Goal: Answer question/provide support: Share knowledge or assist other users

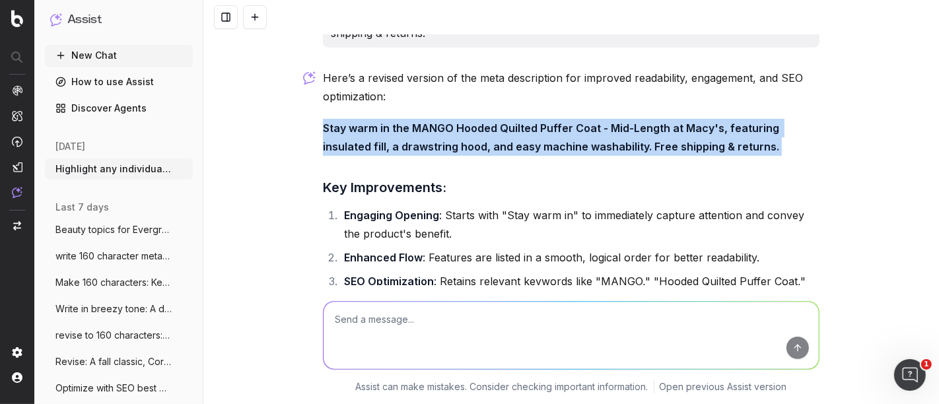
scroll to position [4402, 0]
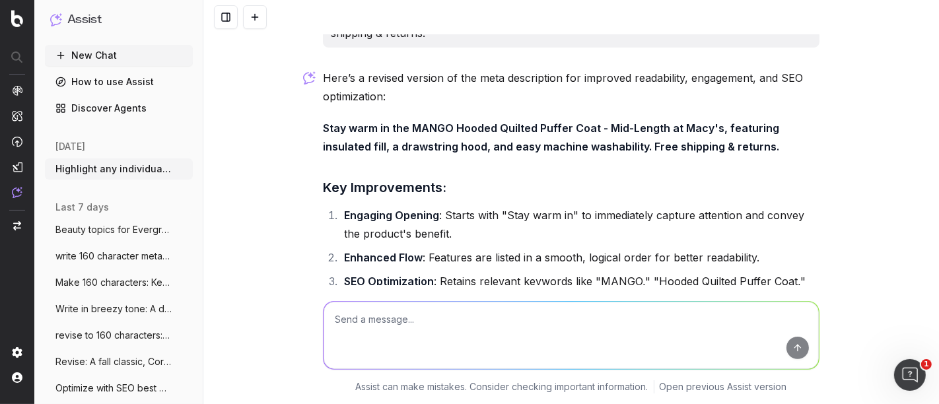
click at [392, 313] on textarea at bounding box center [570, 335] width 495 height 67
paste textarea "MANGO Women's Belted Wool Wrap Coat – Mid-Length at Macy's: warm, lined with a …"
type textarea "MANGO Women's Belted Wool Wrap Coat – Mid-Length at Macy's: warm, lined with a …"
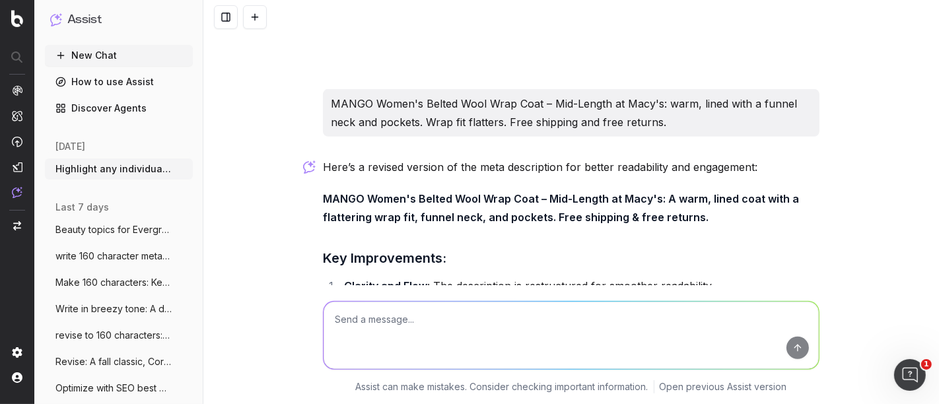
scroll to position [4816, 0]
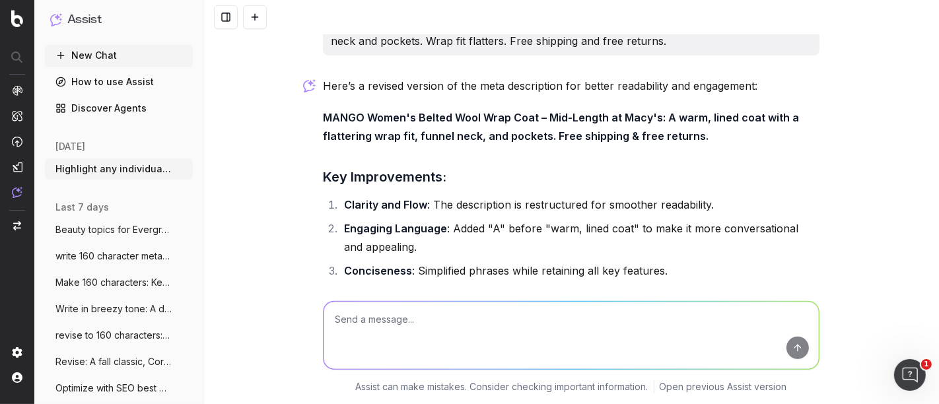
click at [597, 111] on strong "MANGO Women's Belted Wool Wrap Coat – Mid-Length at Macy's: A warm, lined coat …" at bounding box center [562, 127] width 479 height 32
click at [598, 111] on strong "MANGO Women's Belted Wool Wrap Coat – Mid-Length at Macy's: A warm, lined coat …" at bounding box center [562, 127] width 479 height 32
click at [504, 111] on strong "MANGO Women's Belted Wool Wrap Coat – Mid-Length at Macy's: A warm, lined coat …" at bounding box center [562, 127] width 479 height 32
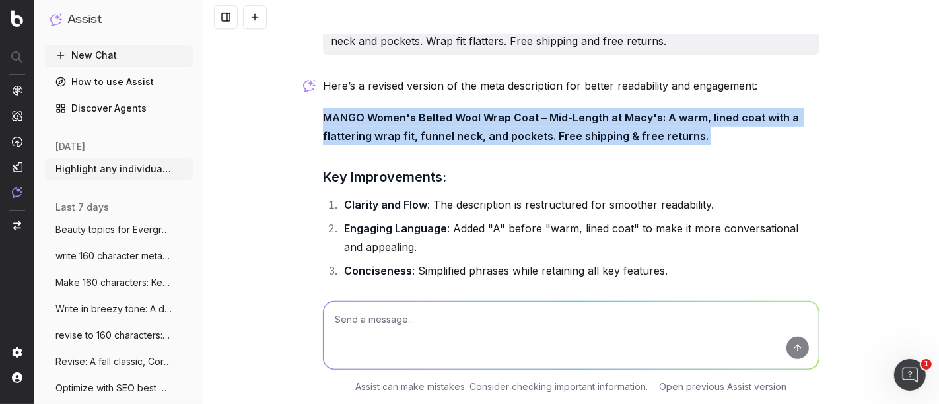
click at [504, 111] on strong "MANGO Women's Belted Wool Wrap Coat – Mid-Length at Macy's: A warm, lined coat …" at bounding box center [562, 127] width 479 height 32
copy strong "MANGO Women's Belted Wool Wrap Coat – Mid-Length at Macy's: A warm, lined coat …"
click at [420, 330] on textarea at bounding box center [570, 335] width 495 height 67
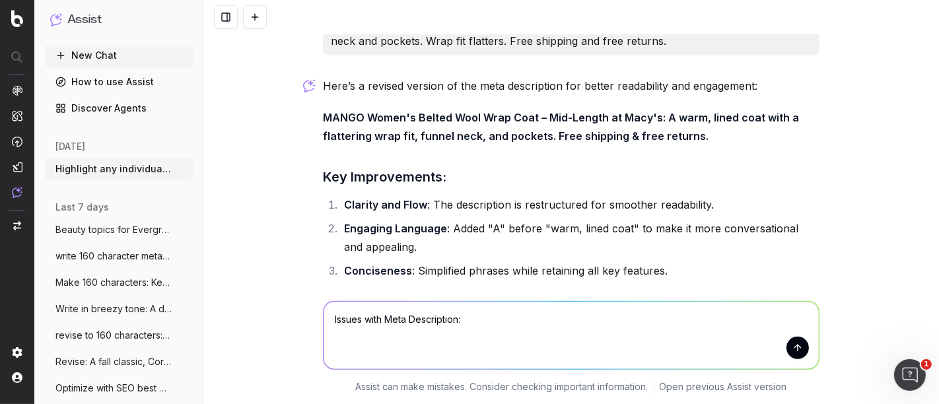
paste textarea "MANGO Women's Belted Wool Wrap Coat – Mid-Length at Macy's: A warm, lined coat …"
type textarea "Issues with Meta Description: MANGO Women's Belted Wool Wrap Coat – Mid-Length …"
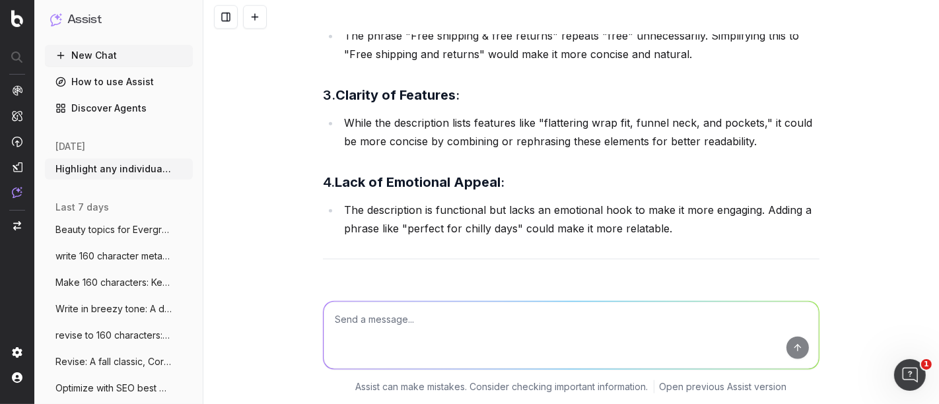
scroll to position [5433, 0]
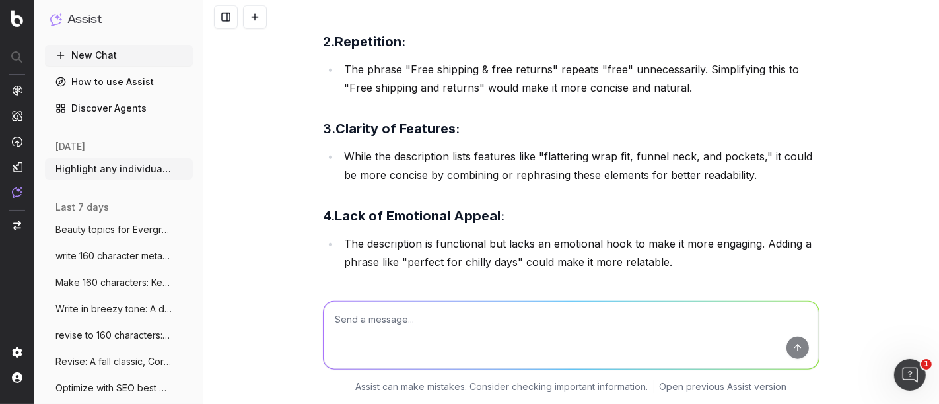
click at [401, 234] on li "The description is functional but lacks an emotional hook to make it more engag…" at bounding box center [579, 252] width 479 height 37
copy li
click at [383, 320] on textarea at bounding box center [570, 335] width 495 height 67
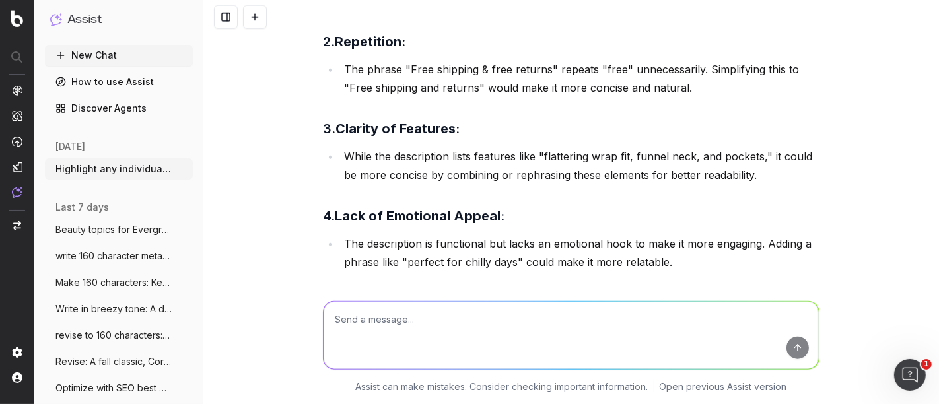
paste textarea "Lenovo ThinkPad E16 Gen 2 - Ryzen 7, 16GB/512GB | Macy's Lenovo ThinkPad E16 Ge…"
type textarea "Lenovo ThinkPad E16 Gen 2 - Ryzen 7, 16GB/512GB | Macy's Lenovo ThinkPad E16 Ge…"
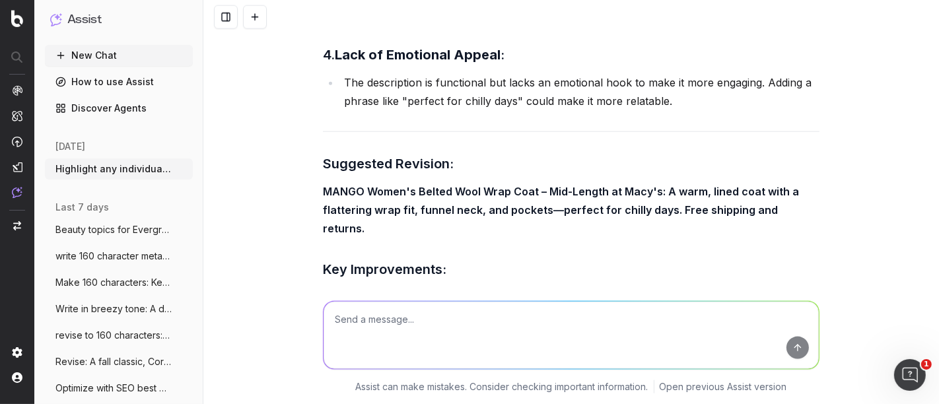
scroll to position [5549, 0]
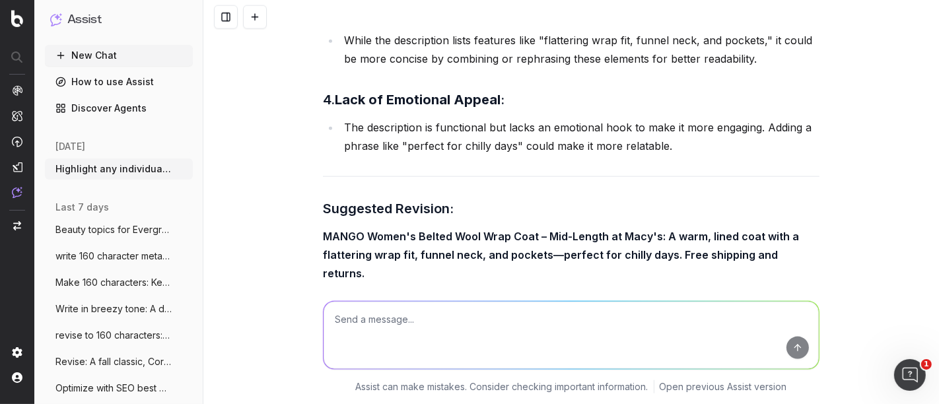
click at [401, 330] on textarea at bounding box center [570, 335] width 495 height 67
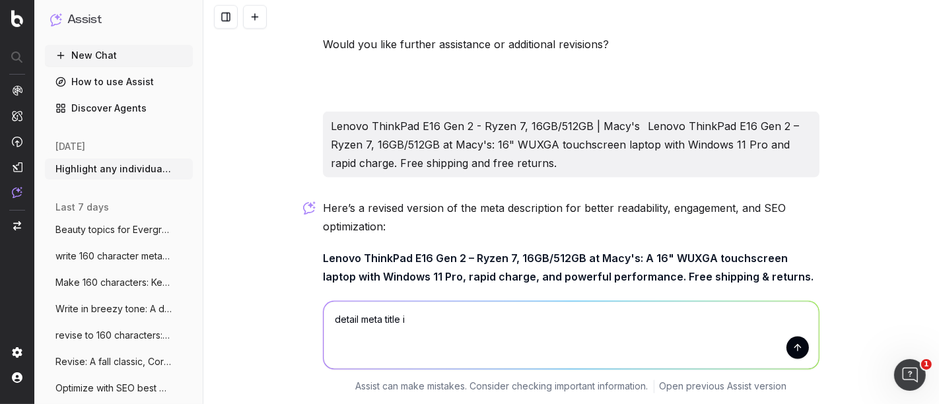
scroll to position [5915, 0]
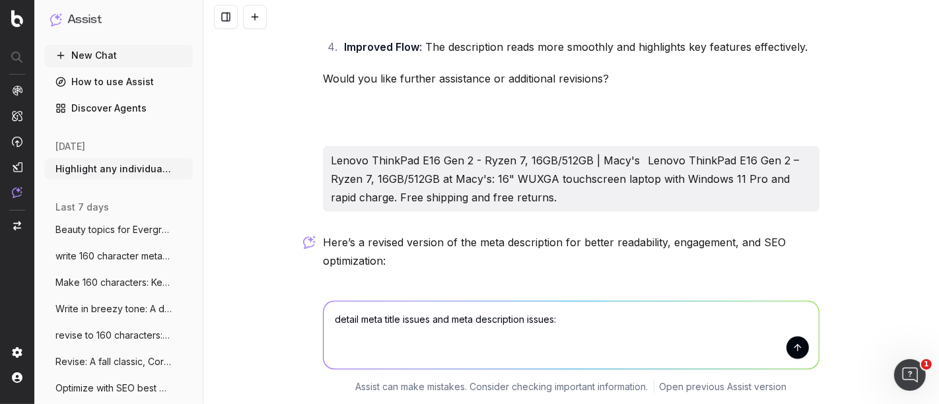
paste textarea "Lenovo ThinkPad E16 Gen 2 - Ryzen 7, 16GB/512GB | Macy's Lenovo ThinkPad E16 Ge…"
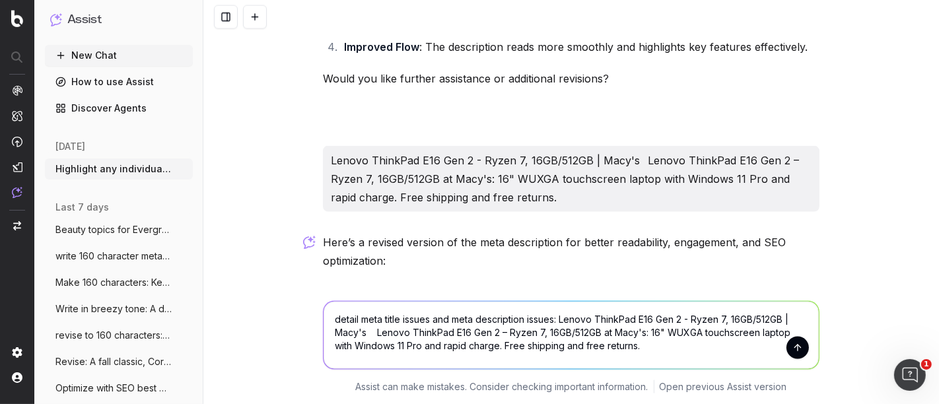
type textarea "detail meta title issues and meta description issues: Lenovo ThinkPad E16 Gen 2…"
click at [767, 330] on button "submit" at bounding box center [797, 348] width 22 height 22
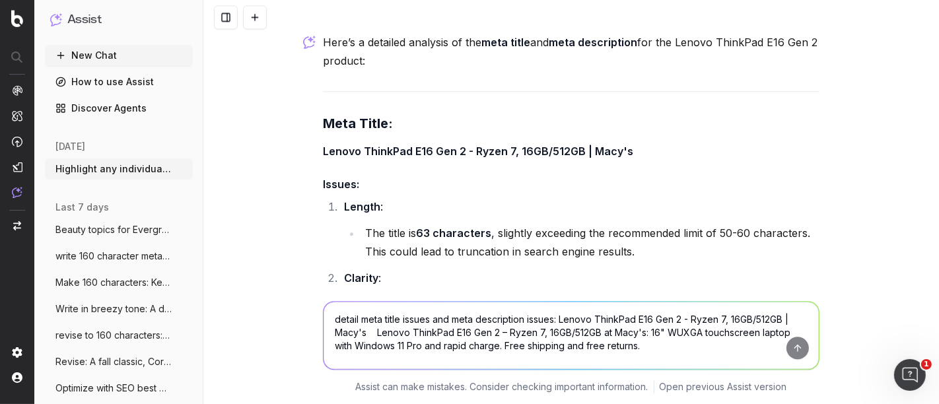
scroll to position [6763, 0]
click at [504, 224] on li "The title is 63 characters , slightly exceeding the recommended limit of 50-60 …" at bounding box center [590, 242] width 458 height 37
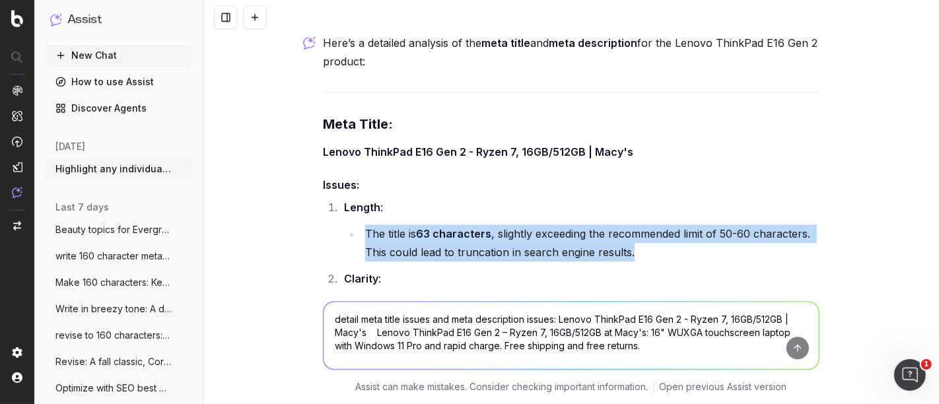
click at [504, 224] on li "The title is 63 characters , slightly exceeding the recommended limit of 50-60 …" at bounding box center [590, 242] width 458 height 37
copy li "The title is 63 characters , slightly exceeding the recommended limit of 50-60 …"
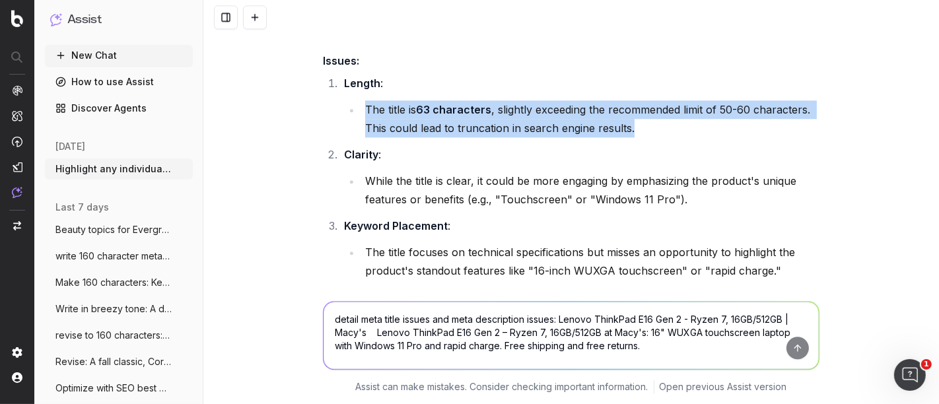
scroll to position [6909, 0]
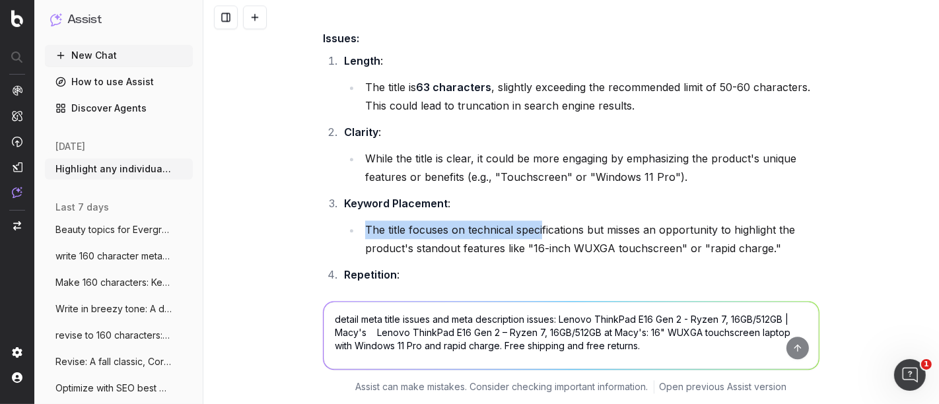
drag, startPoint x: 360, startPoint y: 168, endPoint x: 582, endPoint y: 168, distance: 221.8
click at [560, 220] on li "The title focuses on technical specifications but misses an opportunity to high…" at bounding box center [590, 238] width 458 height 37
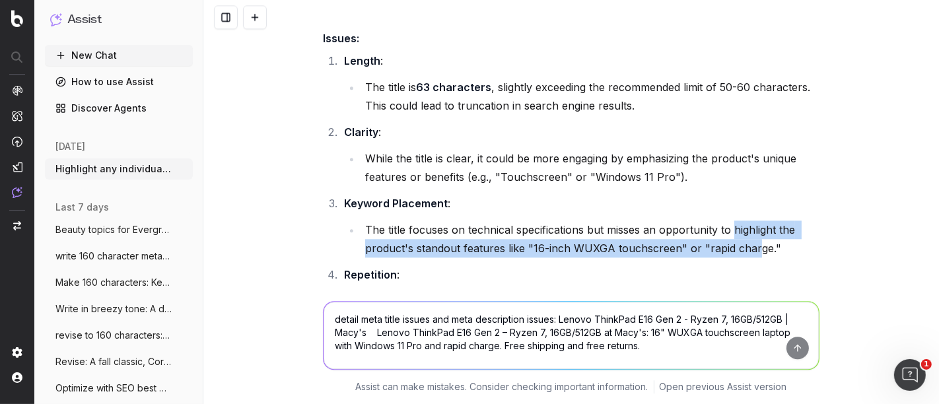
drag, startPoint x: 730, startPoint y: 173, endPoint x: 748, endPoint y: 195, distance: 28.1
click at [748, 220] on li "The title focuses on technical specifications but misses an opportunity to high…" at bounding box center [590, 238] width 458 height 37
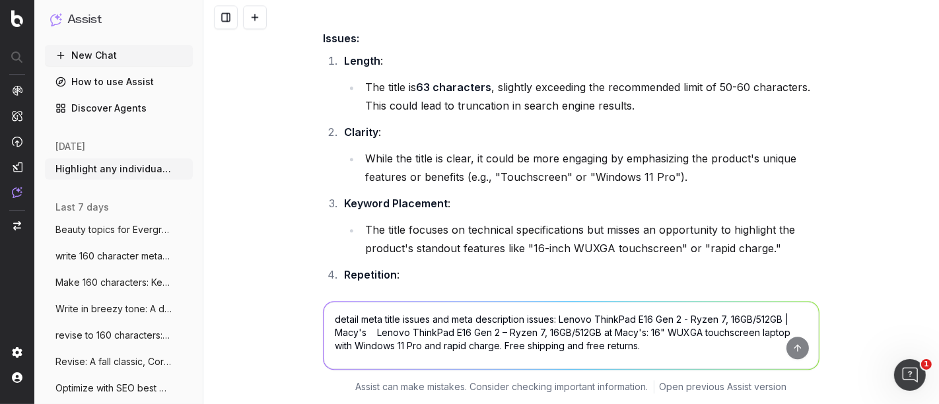
click at [761, 220] on li "The title focuses on technical specifications but misses an opportunity to high…" at bounding box center [590, 238] width 458 height 37
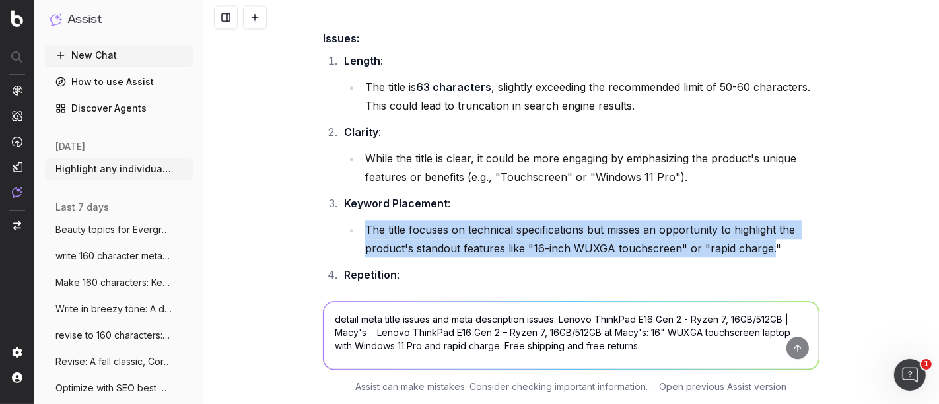
drag, startPoint x: 761, startPoint y: 184, endPoint x: 362, endPoint y: 167, distance: 399.7
click at [362, 220] on li "The title focuses on technical specifications but misses an opportunity to high…" at bounding box center [590, 238] width 458 height 37
copy li "The title focuses on technical specifications but misses an opportunity to high…"
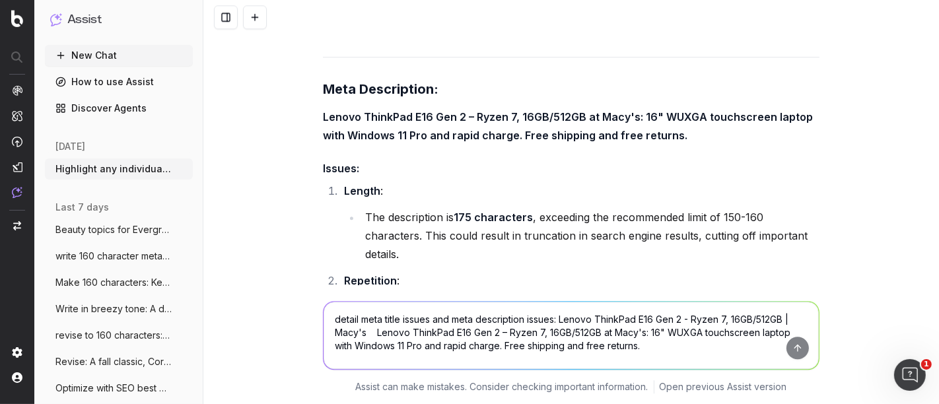
scroll to position [7203, 0]
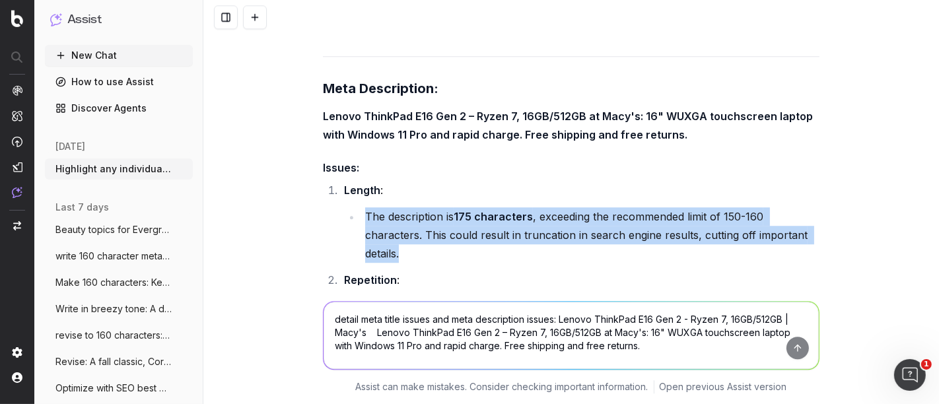
drag, startPoint x: 362, startPoint y: 155, endPoint x: 405, endPoint y: 187, distance: 54.3
click at [405, 207] on li "The description is 175 characters , exceeding the recommended limit of 150-160 …" at bounding box center [590, 234] width 458 height 55
copy li "The description is 175 characters , exceeding the recommended limit of 150-160 …"
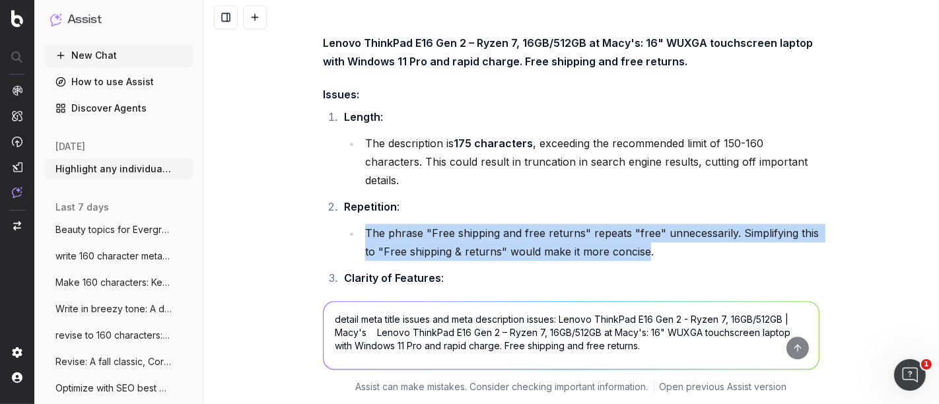
drag, startPoint x: 355, startPoint y: 172, endPoint x: 641, endPoint y: 197, distance: 287.0
click at [641, 224] on li "The phrase "Free shipping and free returns" repeats "free" unnecessarily. Simpl…" at bounding box center [590, 242] width 458 height 37
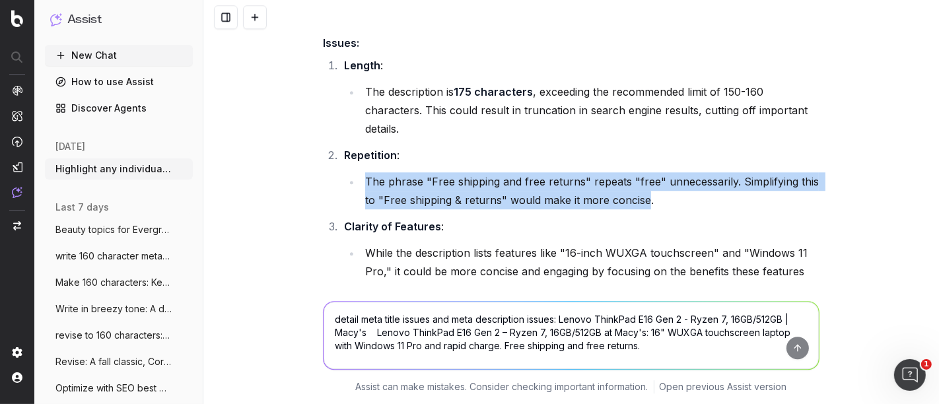
scroll to position [7350, 0]
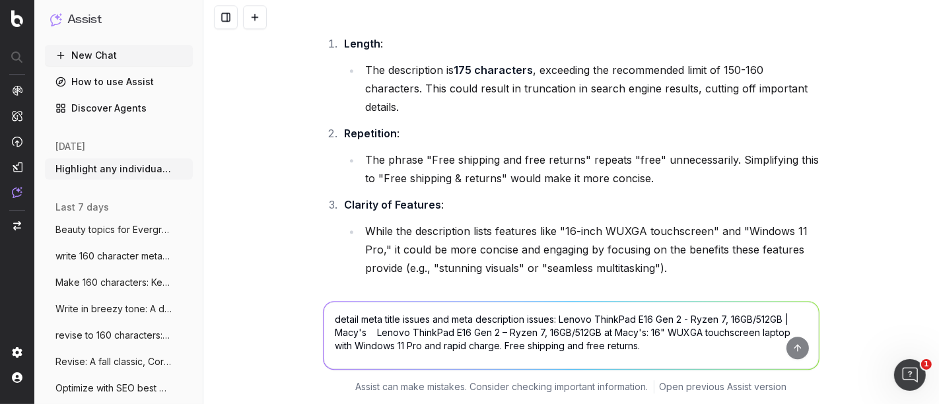
click at [395, 222] on li "While the description lists features like "16-inch WUXGA touchscreen" and "Wind…" at bounding box center [590, 249] width 458 height 55
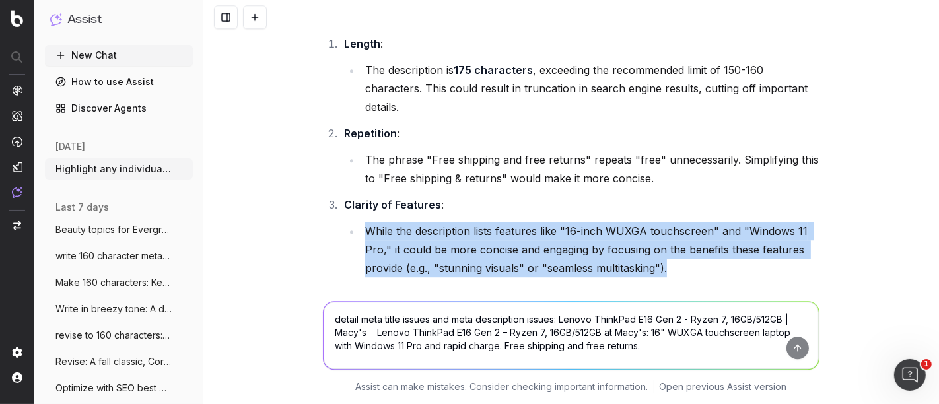
drag, startPoint x: 358, startPoint y: 171, endPoint x: 774, endPoint y: 209, distance: 417.6
click at [767, 222] on li "While the description lists features like "16-inch WUXGA touchscreen" and "Wind…" at bounding box center [590, 249] width 458 height 55
click at [714, 222] on li "While the description lists features like "16-inch WUXGA touchscreen" and "Wind…" at bounding box center [590, 249] width 458 height 55
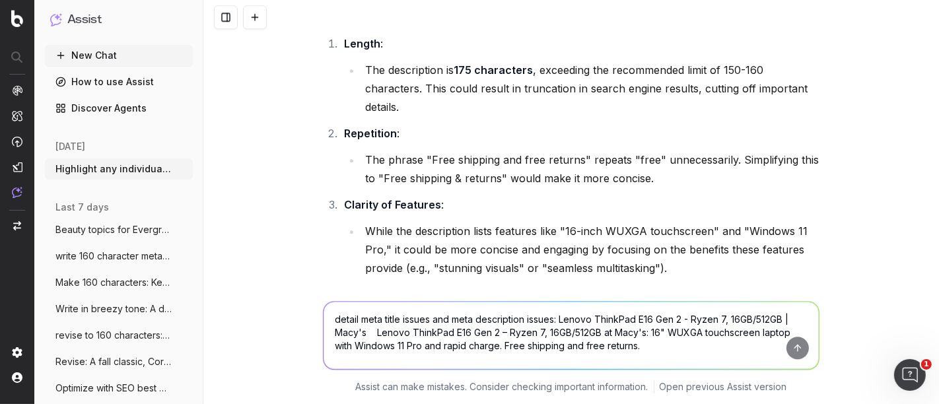
click at [657, 222] on li "While the description lists features like "16-inch WUXGA touchscreen" and "Wind…" at bounding box center [590, 249] width 458 height 55
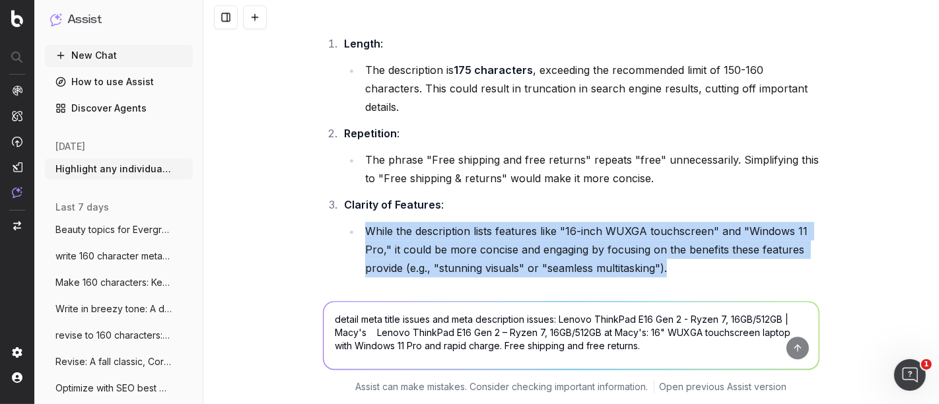
drag, startPoint x: 673, startPoint y: 205, endPoint x: 360, endPoint y: 166, distance: 315.4
click at [361, 222] on li "While the description lists features like "16-inch WUXGA touchscreen" and "Wind…" at bounding box center [590, 249] width 458 height 55
copy li "While the description lists features like "16-inch WUXGA touchscreen" and "Wind…"
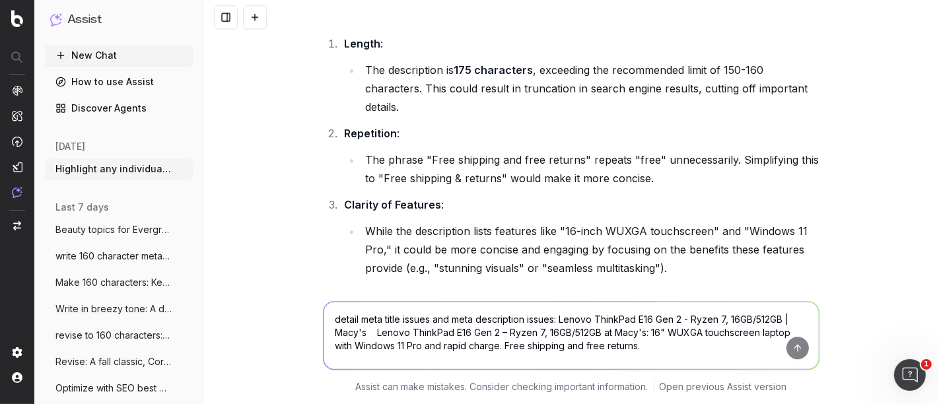
click at [372, 314] on textarea "detail meta title issues and meta description issues: Lenovo ThinkPad E16 Gen 2…" at bounding box center [570, 335] width 495 height 67
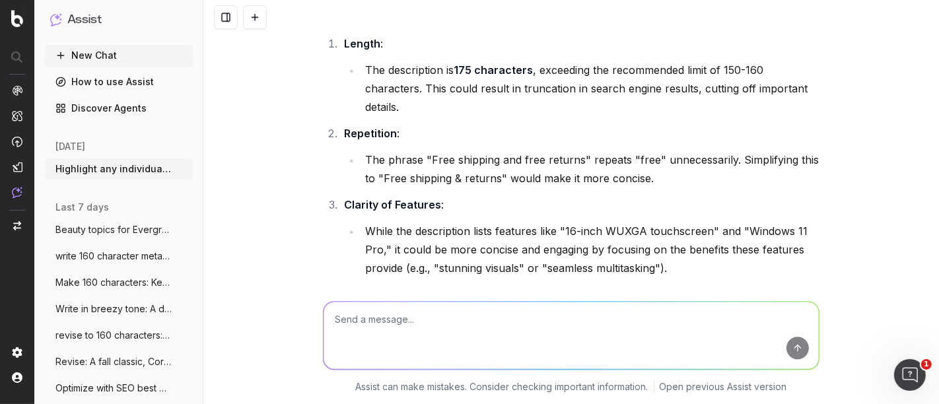
paste textarea "Samsung QN900F 65" 8K Neo QLED TV with HDMI Cable | Macy's Samsung QN900F 65" 8…"
type textarea "Samsung QN900F 65" 8K Neo QLED TV with HDMI Cable | Macy's Samsung QN900F 65" 8…"
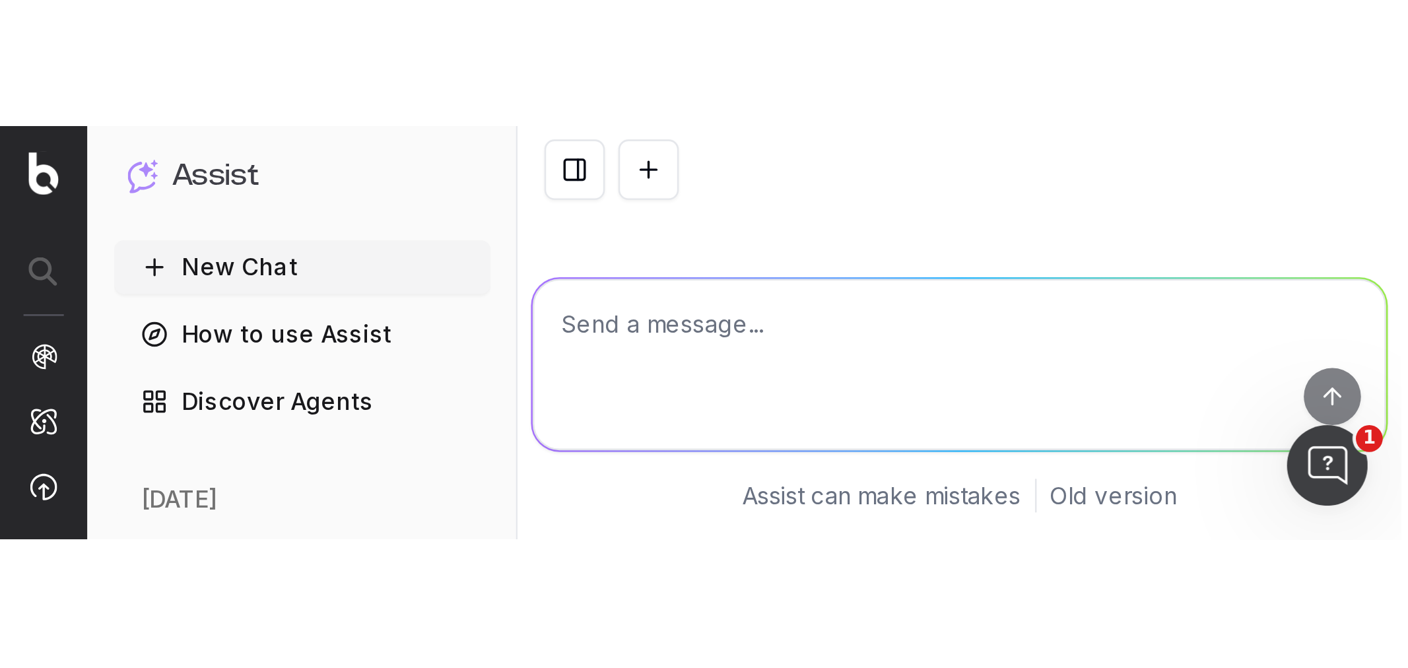
scroll to position [8115, 0]
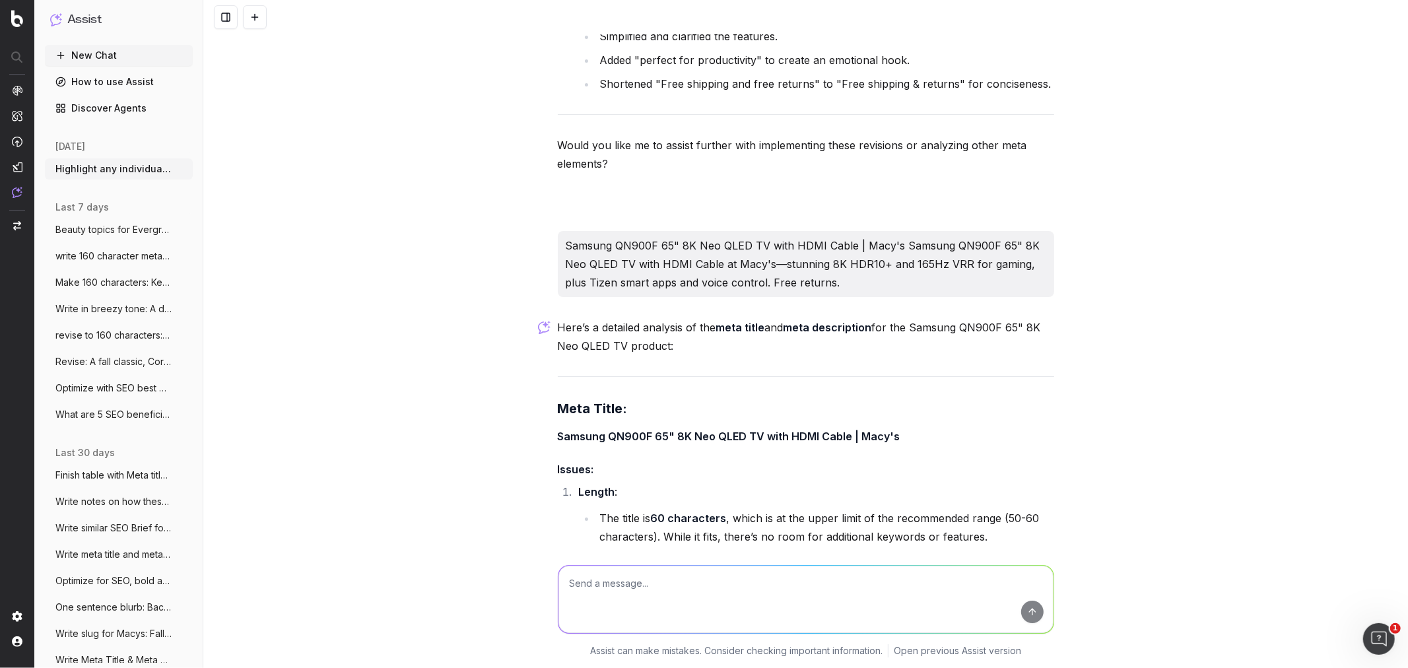
click at [622, 330] on textarea at bounding box center [805, 599] width 495 height 67
type textarea "Best formulas for meta titles"
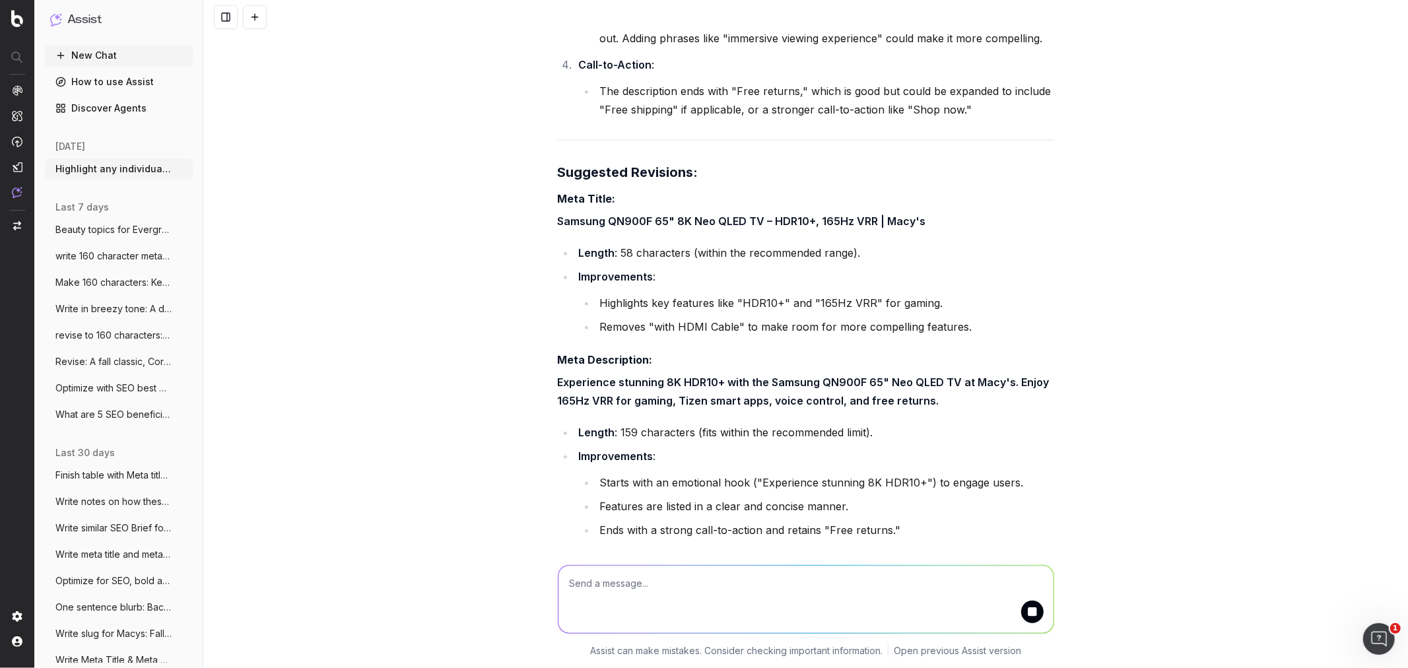
scroll to position [9292, 0]
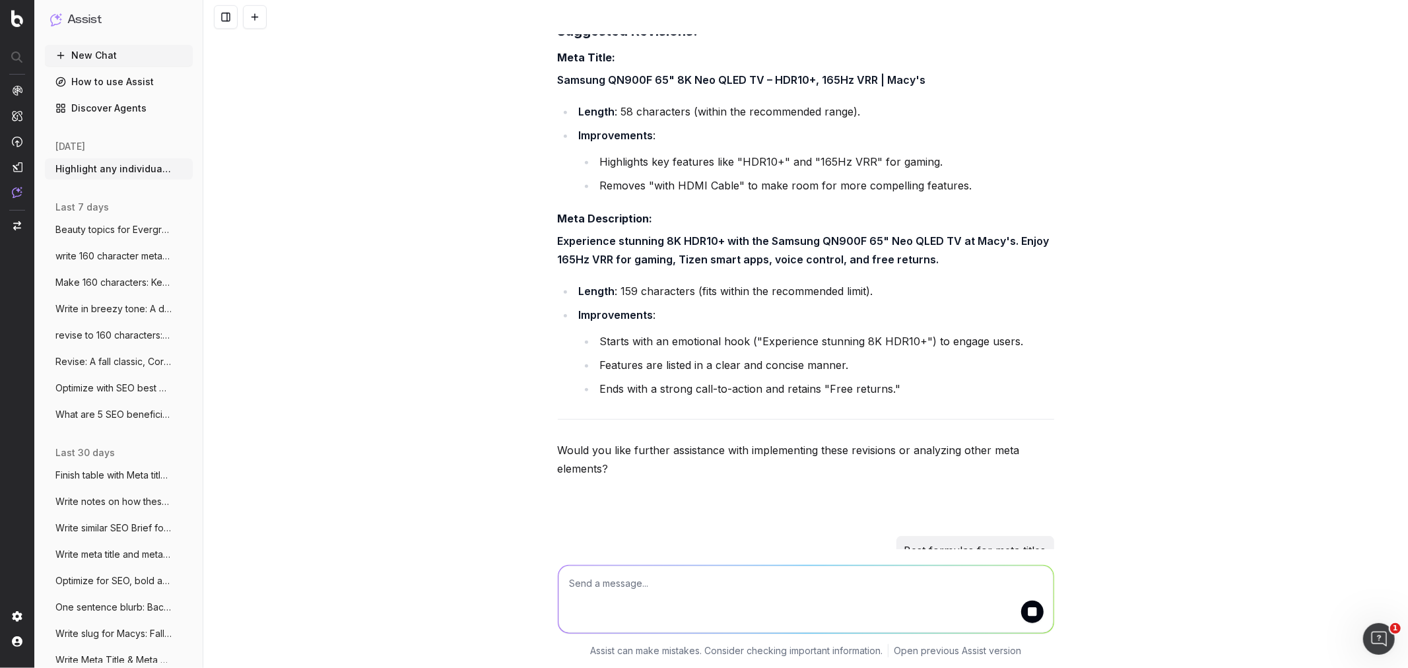
drag, startPoint x: 876, startPoint y: 443, endPoint x: 746, endPoint y: 461, distance: 131.2
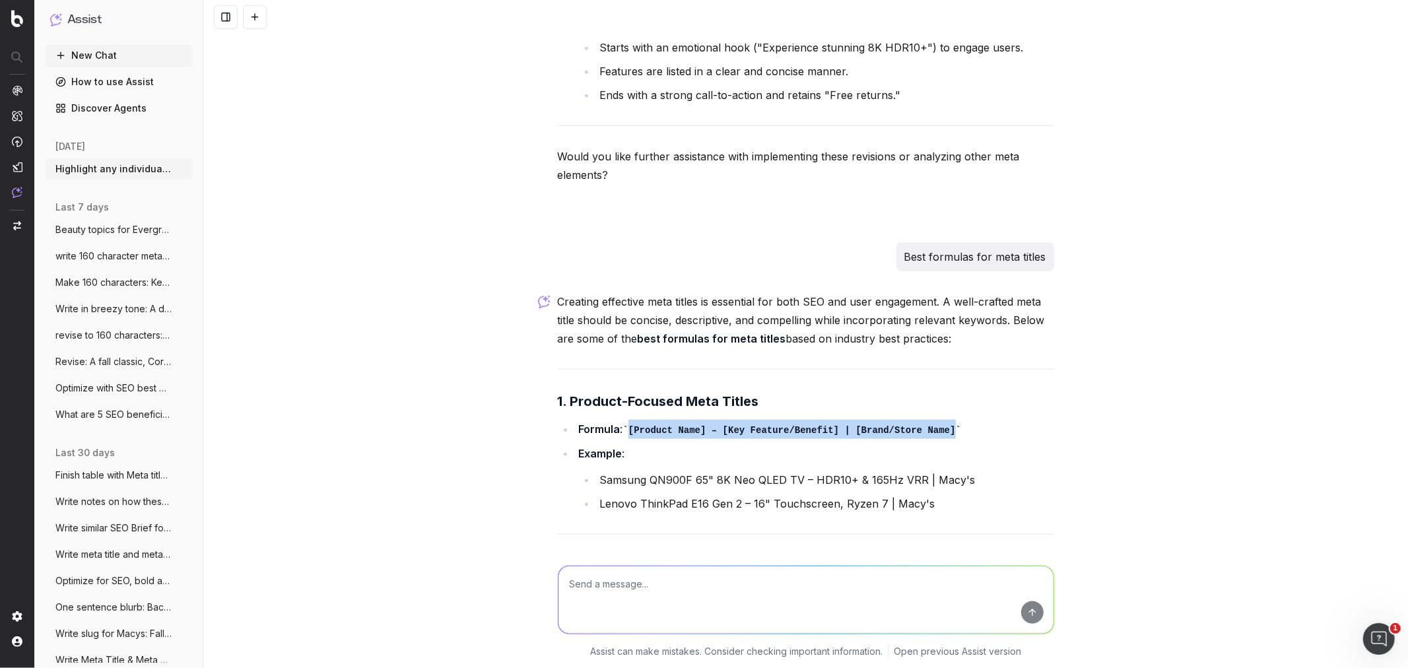
drag, startPoint x: 627, startPoint y: 377, endPoint x: 925, endPoint y: 374, distance: 297.7
click at [767, 330] on code "[Product Name] – [Key Feature/Benefit] | [Brand/Store Name]" at bounding box center [792, 430] width 339 height 11
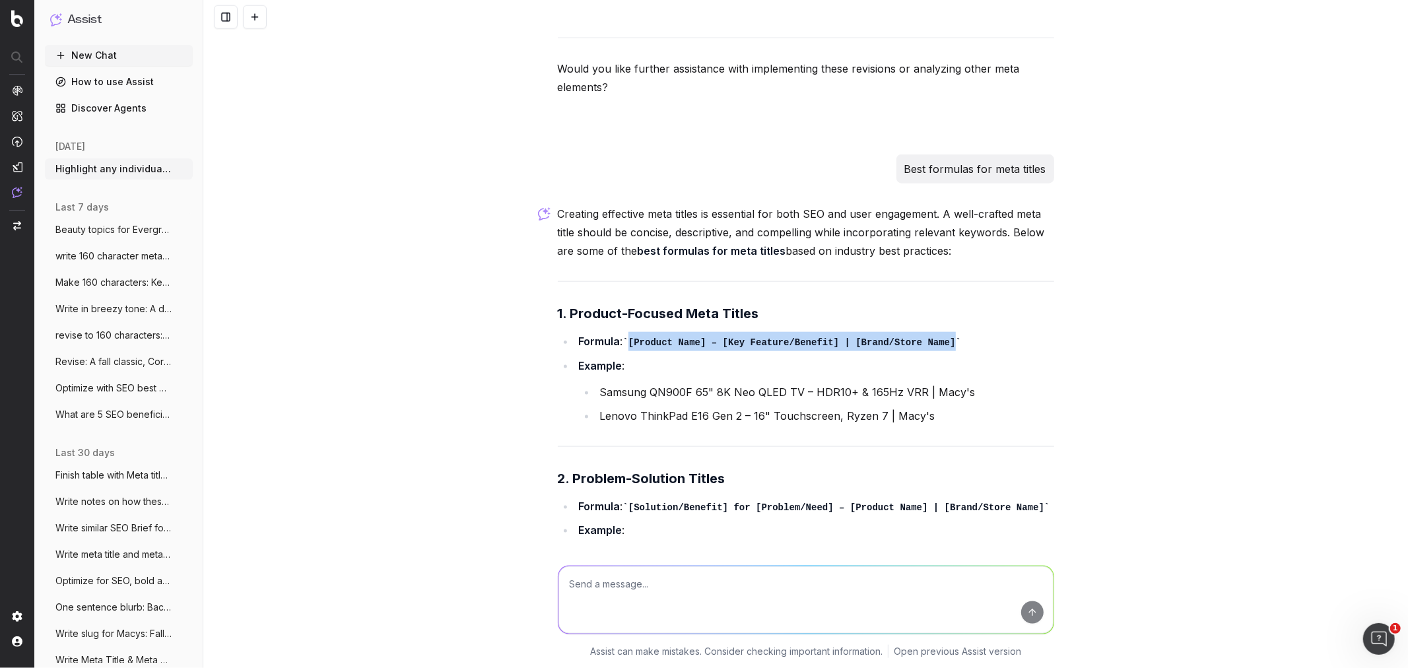
scroll to position [9732, 0]
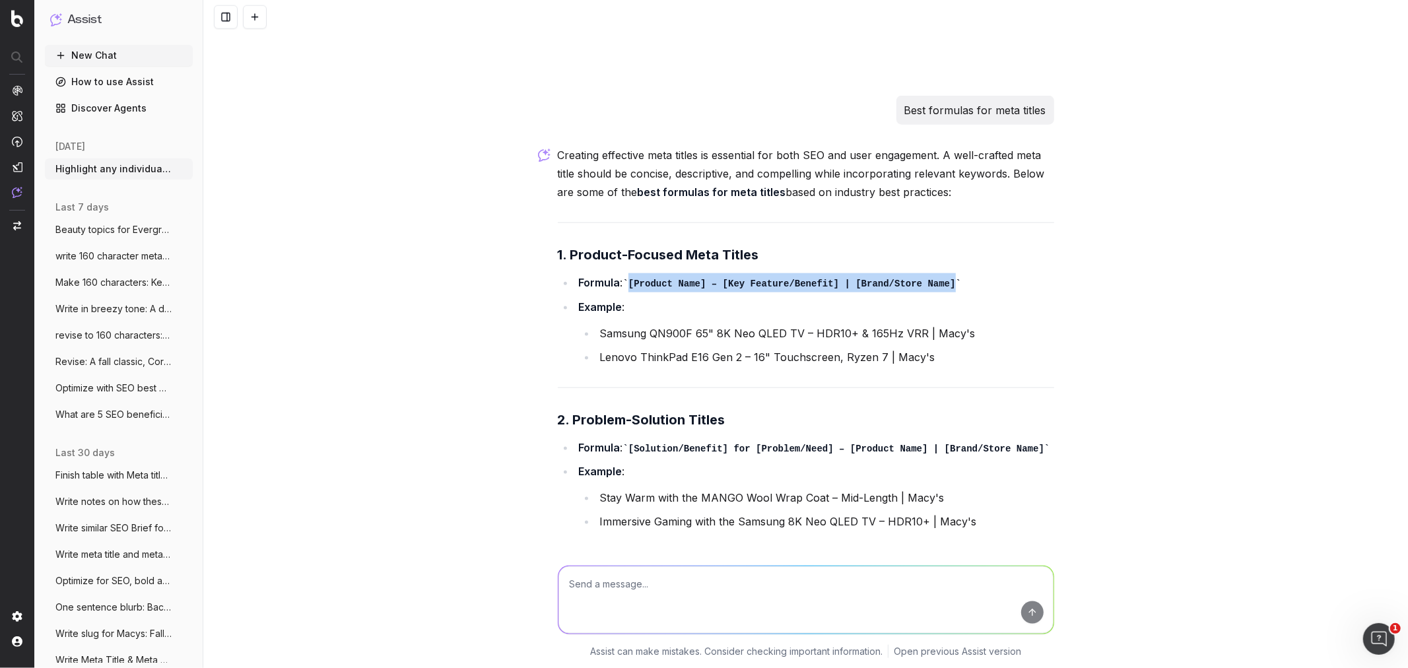
copy code "[Product Name] – [Key Feature/Benefit] | [Brand/Store Name]"
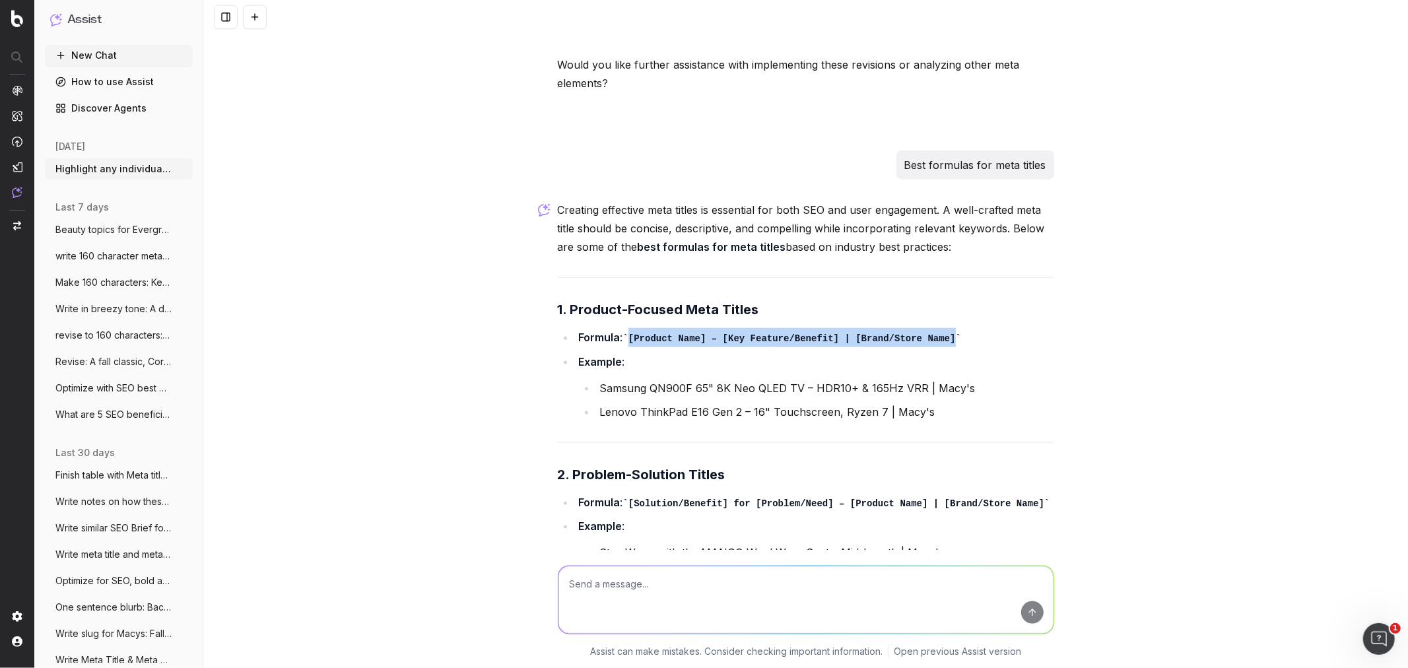
scroll to position [9659, 0]
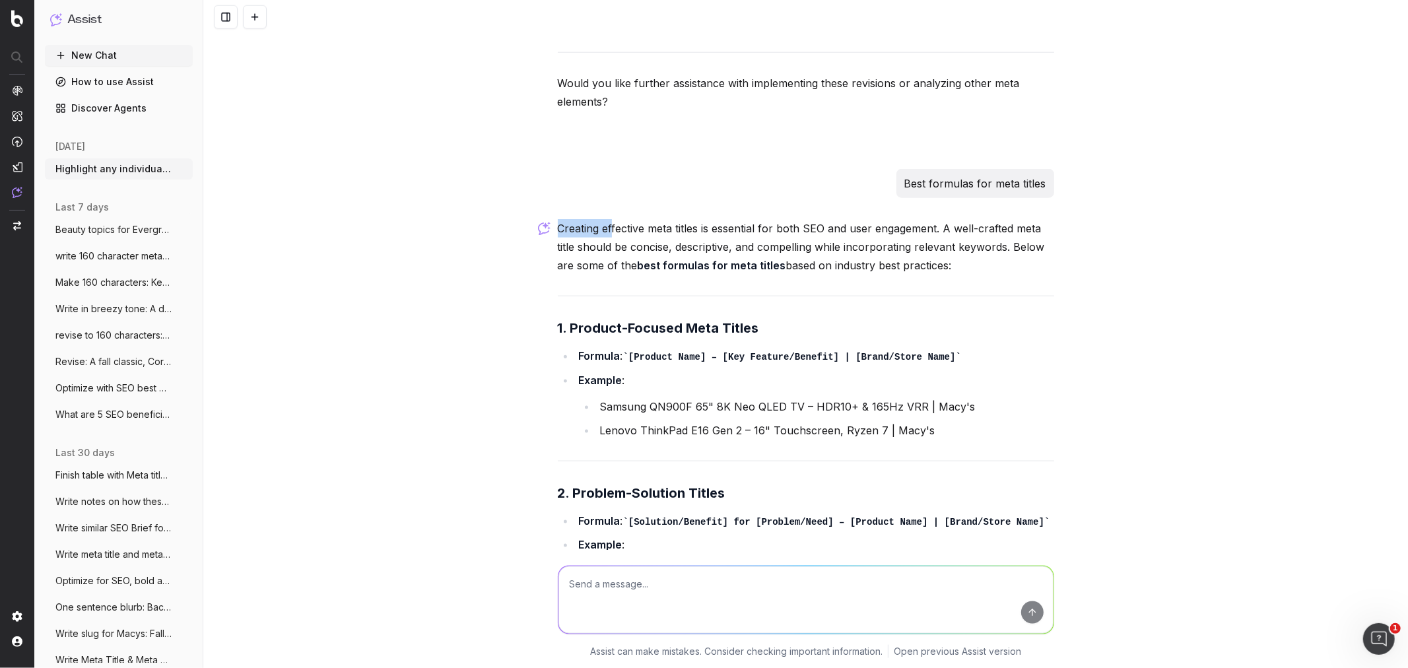
drag, startPoint x: 615, startPoint y: 176, endPoint x: 991, endPoint y: 235, distance: 381.5
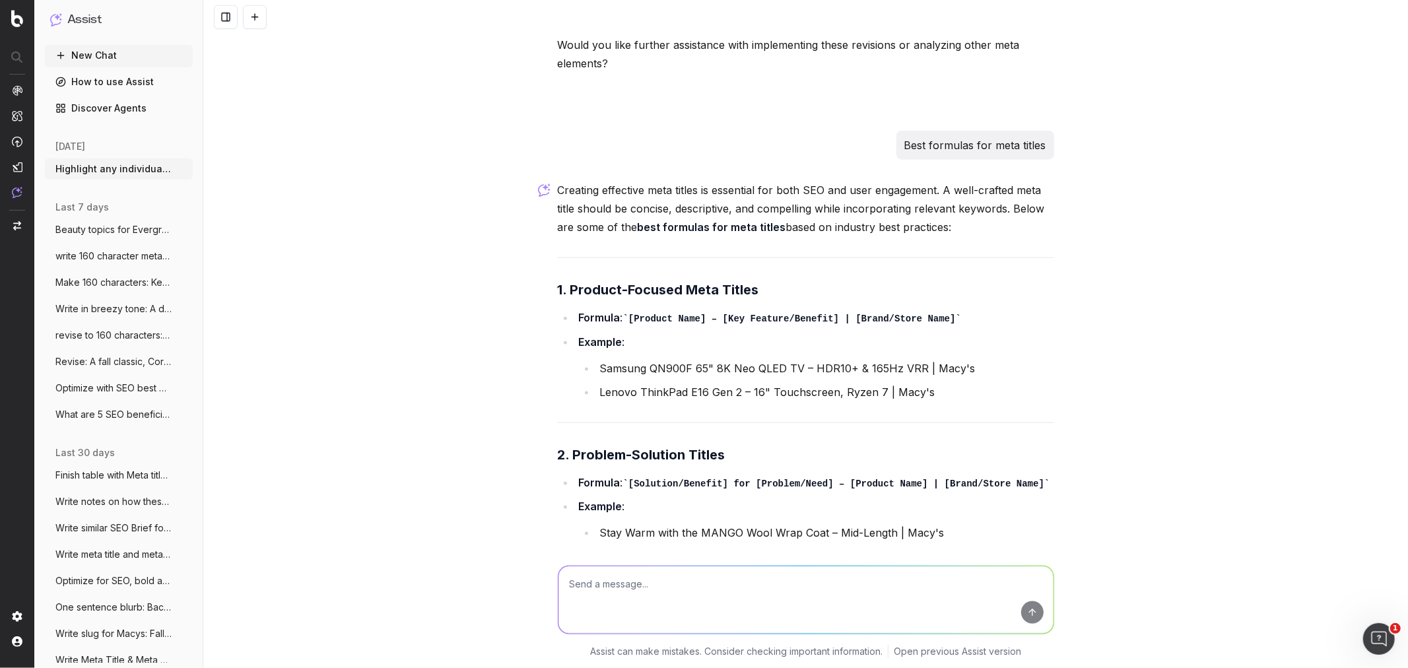
scroll to position [9732, 0]
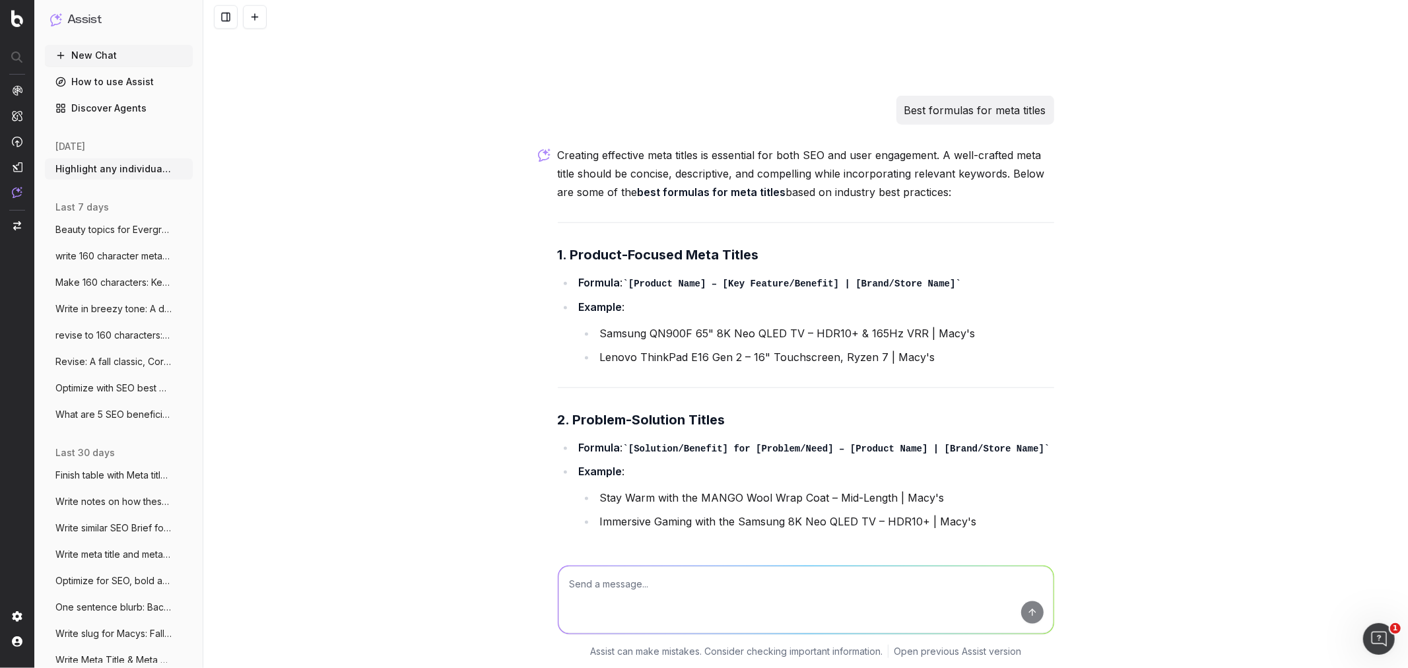
click at [595, 330] on textarea at bounding box center [805, 599] width 495 height 67
paste textarea "Differentiating Meta Title Formulas across the Fragrance Category. Keep"
click at [558, 330] on textarea "Differentiating Meta Title Formulas across the Fragrance Category. Keep" at bounding box center [805, 599] width 495 height 67
type textarea "Finish: Differentiating Meta Title Formulas across the Fragrance Category. Keep"
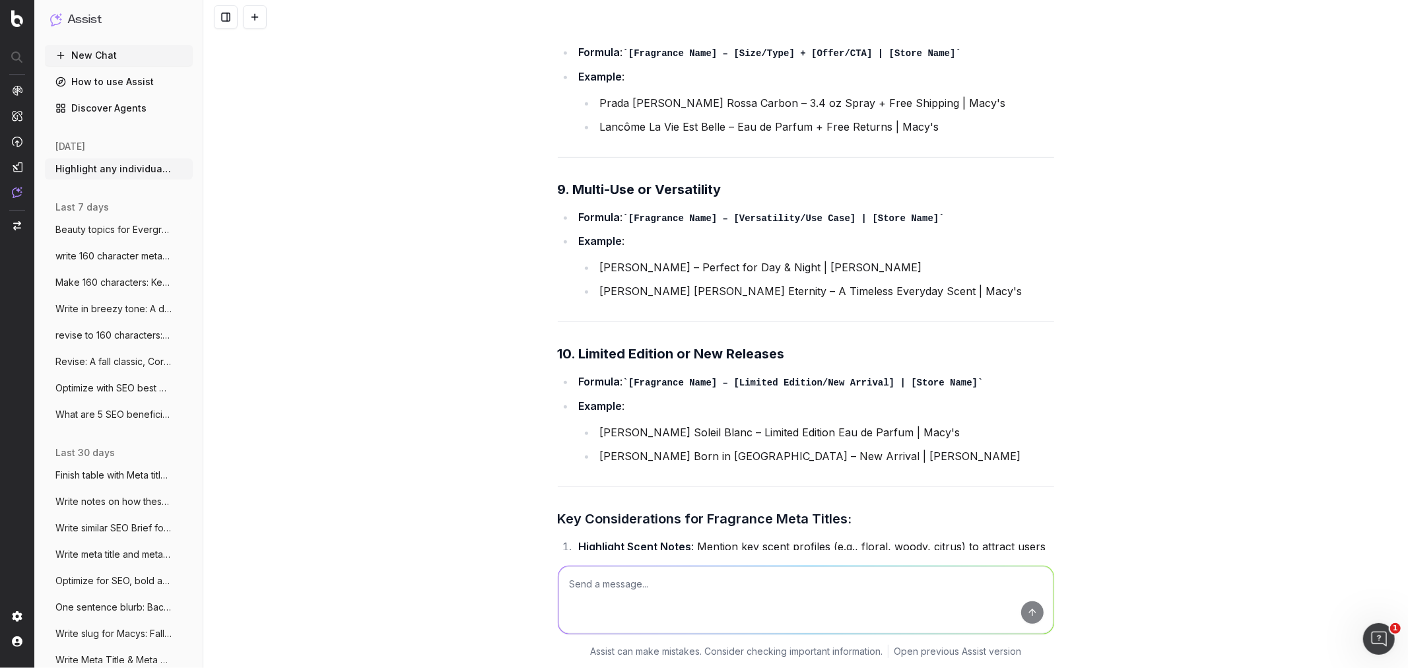
scroll to position [13328, 0]
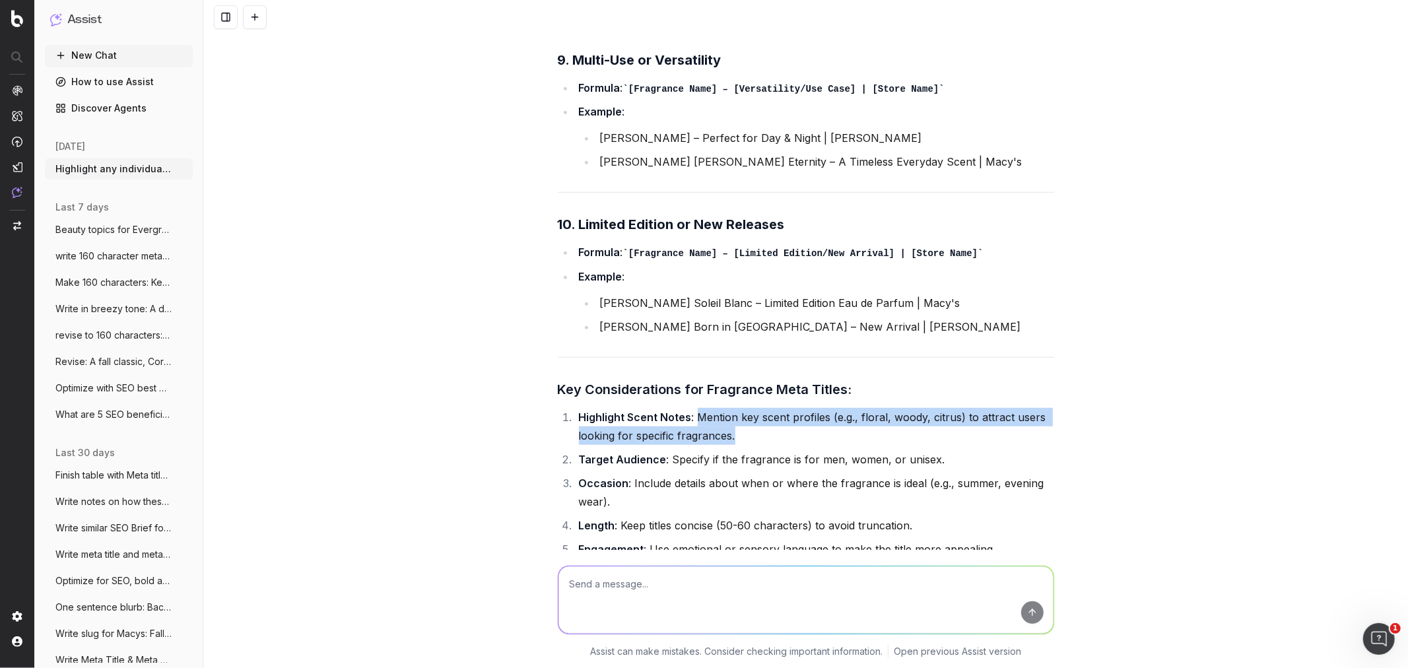
drag, startPoint x: 737, startPoint y: 331, endPoint x: 689, endPoint y: 302, distance: 56.0
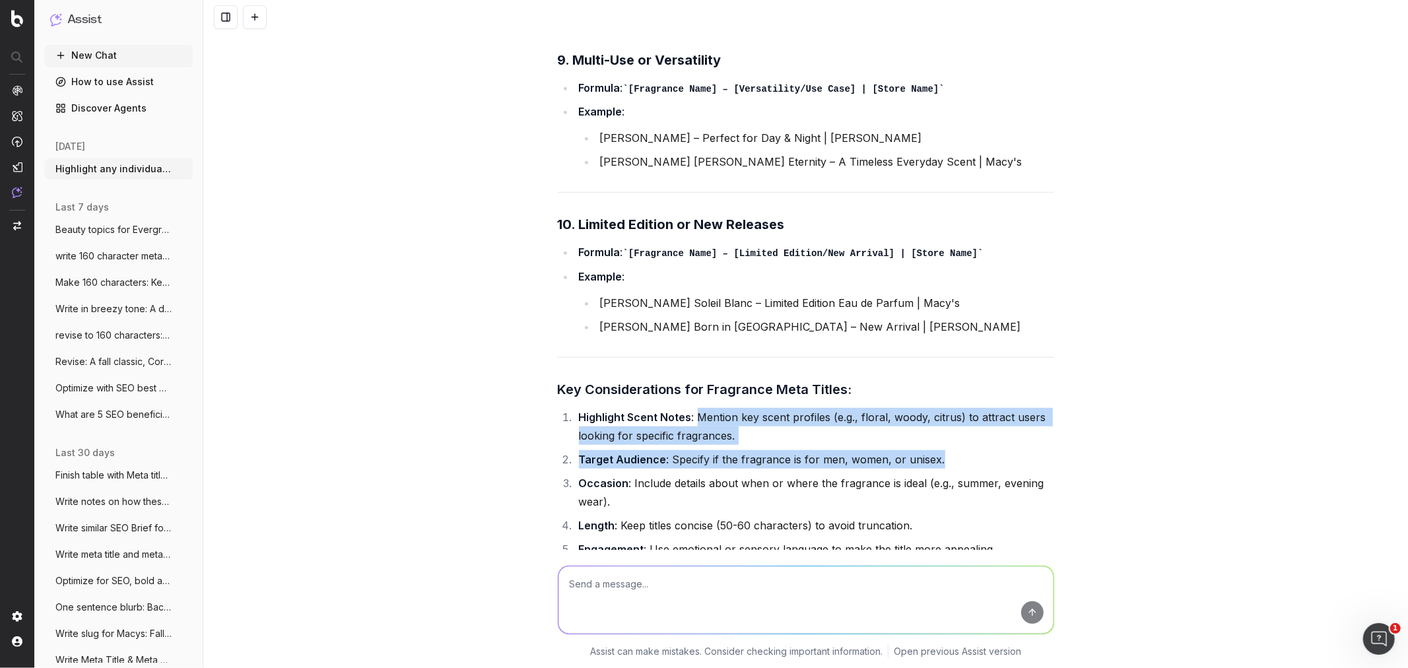
drag, startPoint x: 870, startPoint y: 360, endPoint x: 689, endPoint y: 318, distance: 185.6
click at [689, 330] on ol "Highlight Scent Notes : Mention key scent profiles (e.g., floral, woody, citrus…" at bounding box center [806, 483] width 496 height 150
copy ol "Mention key scent profiles (e.g., floral, woody, citrus) to attract users looki…"
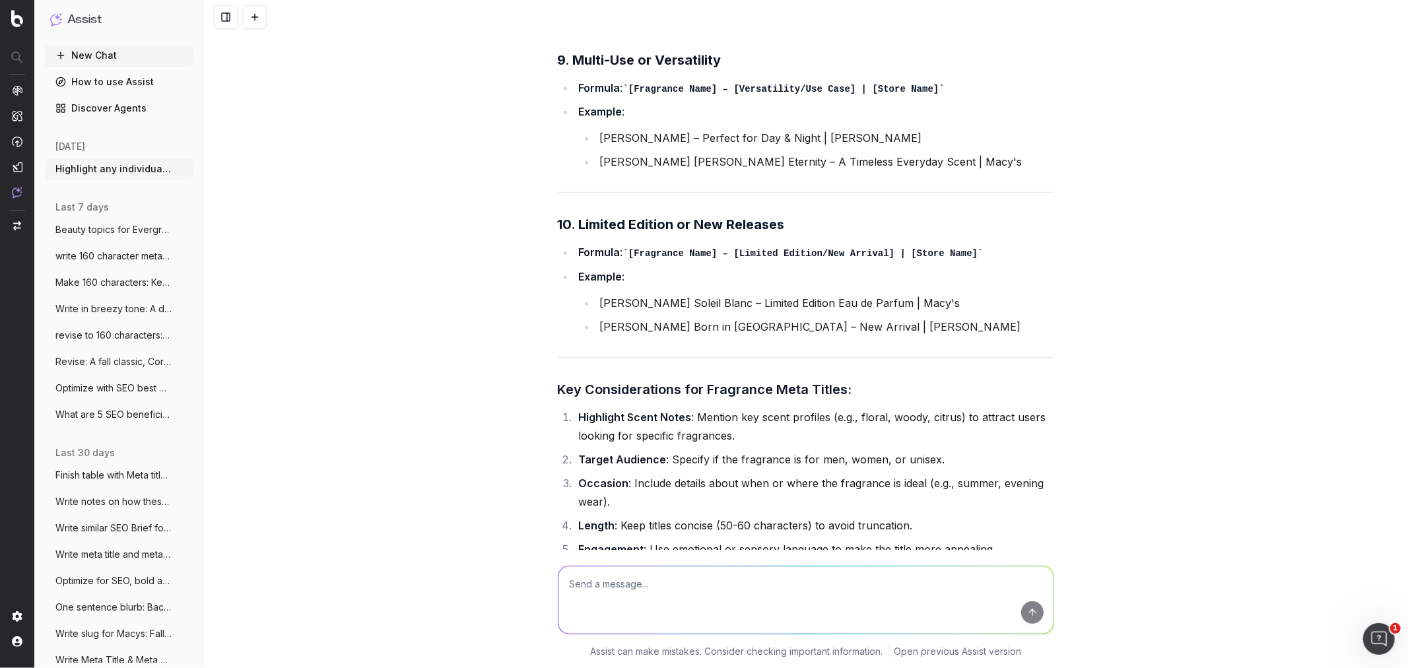
click at [627, 330] on textarea at bounding box center [805, 599] width 495 height 67
paste textarea "[PERSON_NAME] Caramel Dream Perfume 1 oz by Scent Beauty—celebrity gourmand per…"
type textarea "[PERSON_NAME] Caramel Dream Perfume 1 oz by Scent Beauty—celebrity gourmand per…"
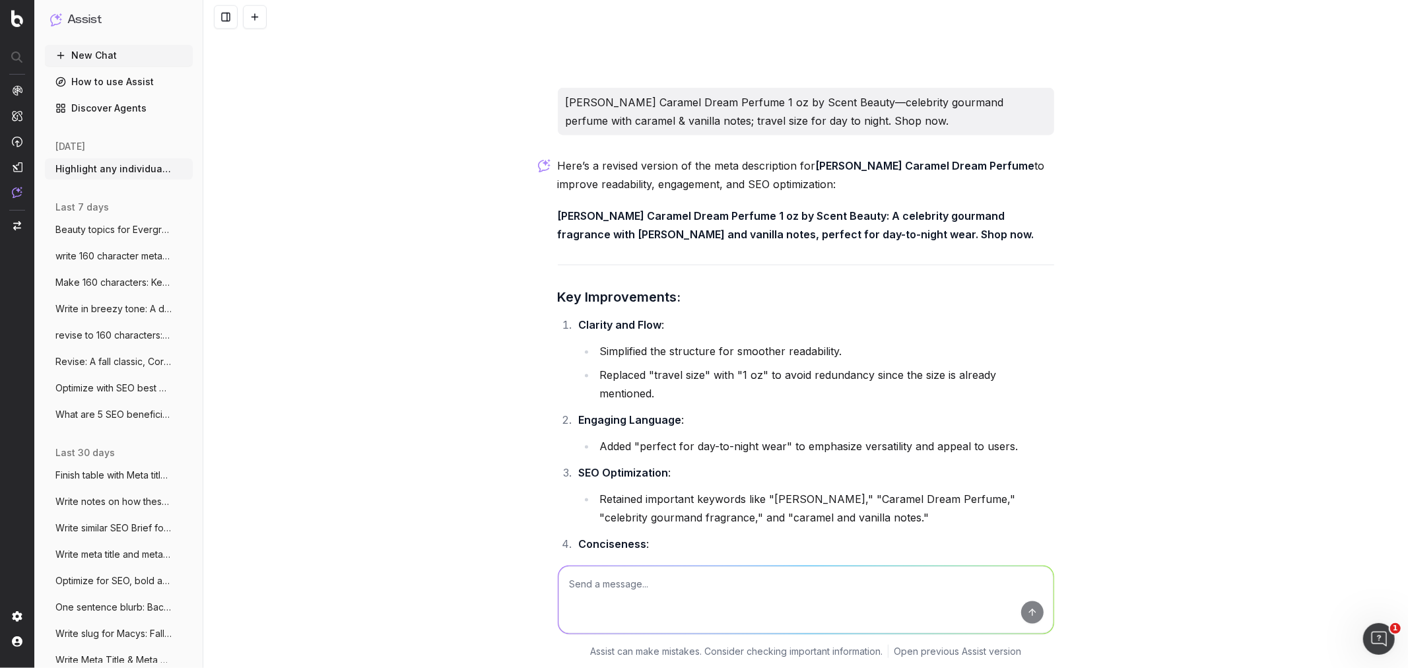
scroll to position [13910, 0]
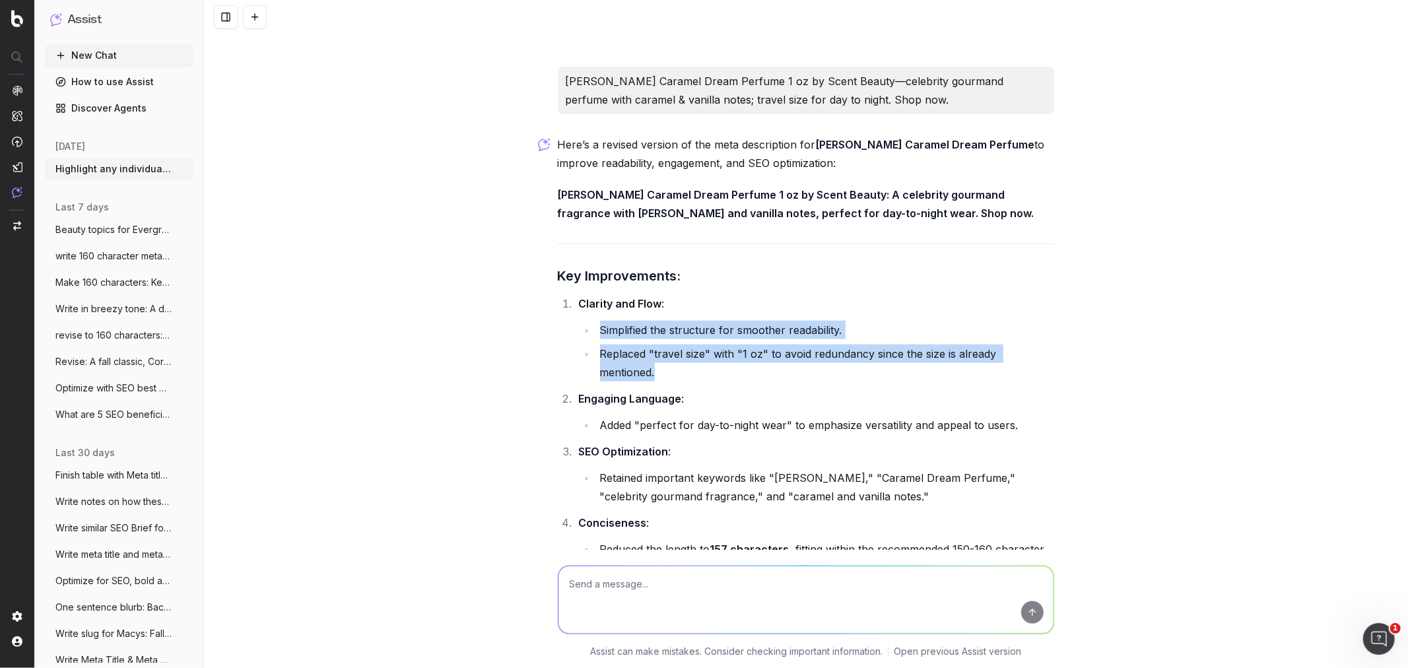
drag, startPoint x: 591, startPoint y: 228, endPoint x: 1078, endPoint y: 262, distance: 488.3
click at [767, 262] on div "Highlight any individual meta titles and meta descriptions issues in a graph: A…" at bounding box center [805, 334] width 1205 height 668
click at [595, 330] on textarea at bounding box center [805, 599] width 495 height 67
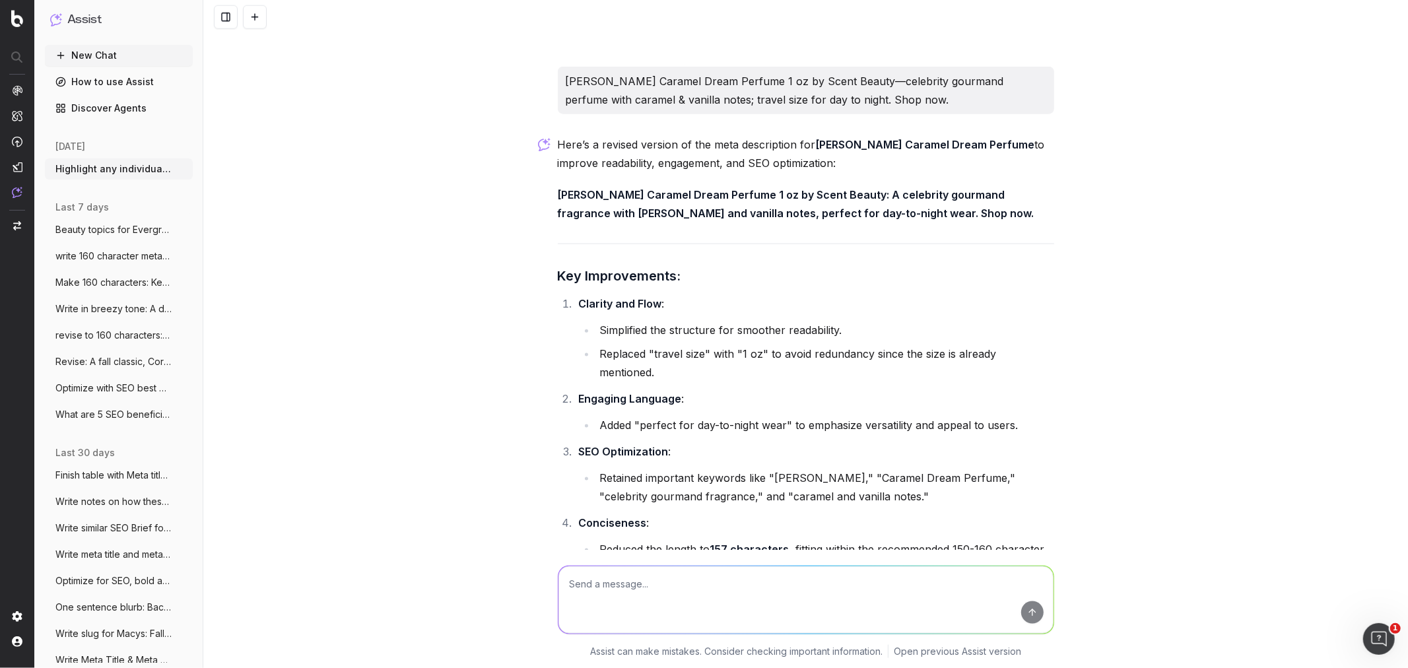
paste textarea "Scent Beauty [PERSON_NAME] [PERSON_NAME] EDP - 2.5 oz at Macy's—floral perfume …"
type textarea "Scent Beauty [PERSON_NAME] [PERSON_NAME] EDP - 2.5 oz at Macy's—floral perfume …"
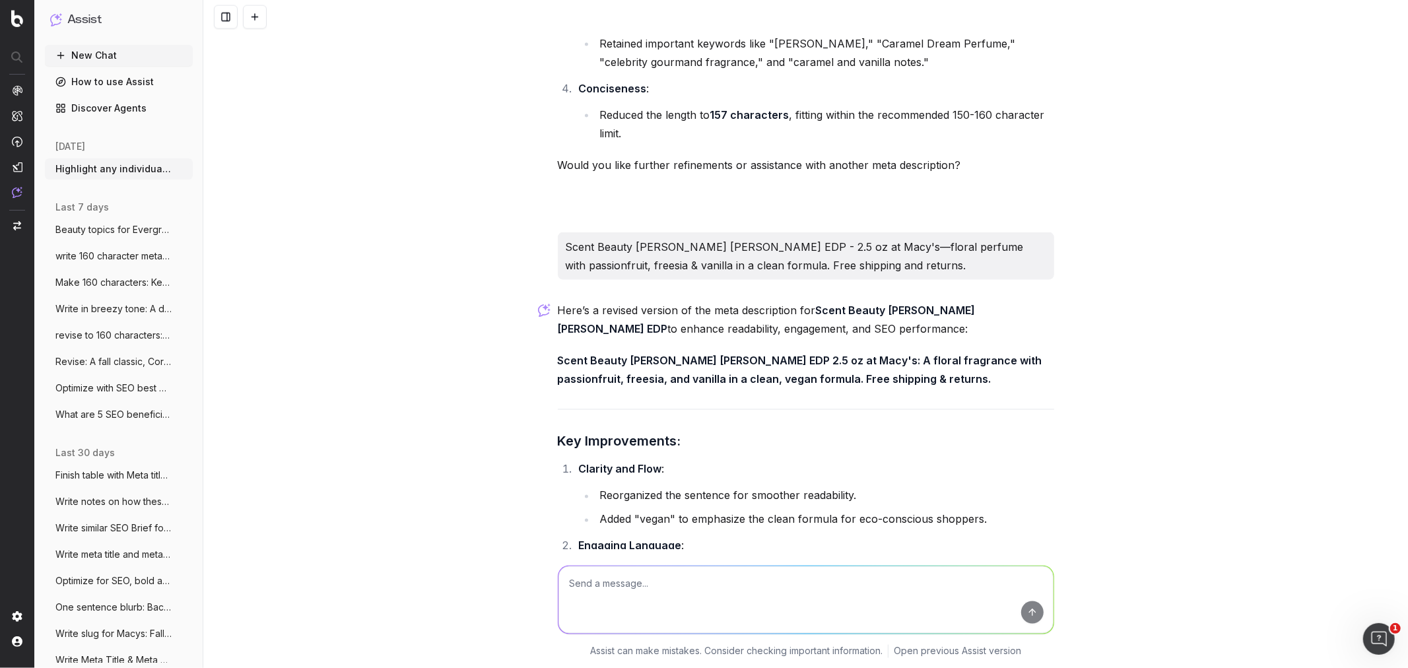
scroll to position [14437, 0]
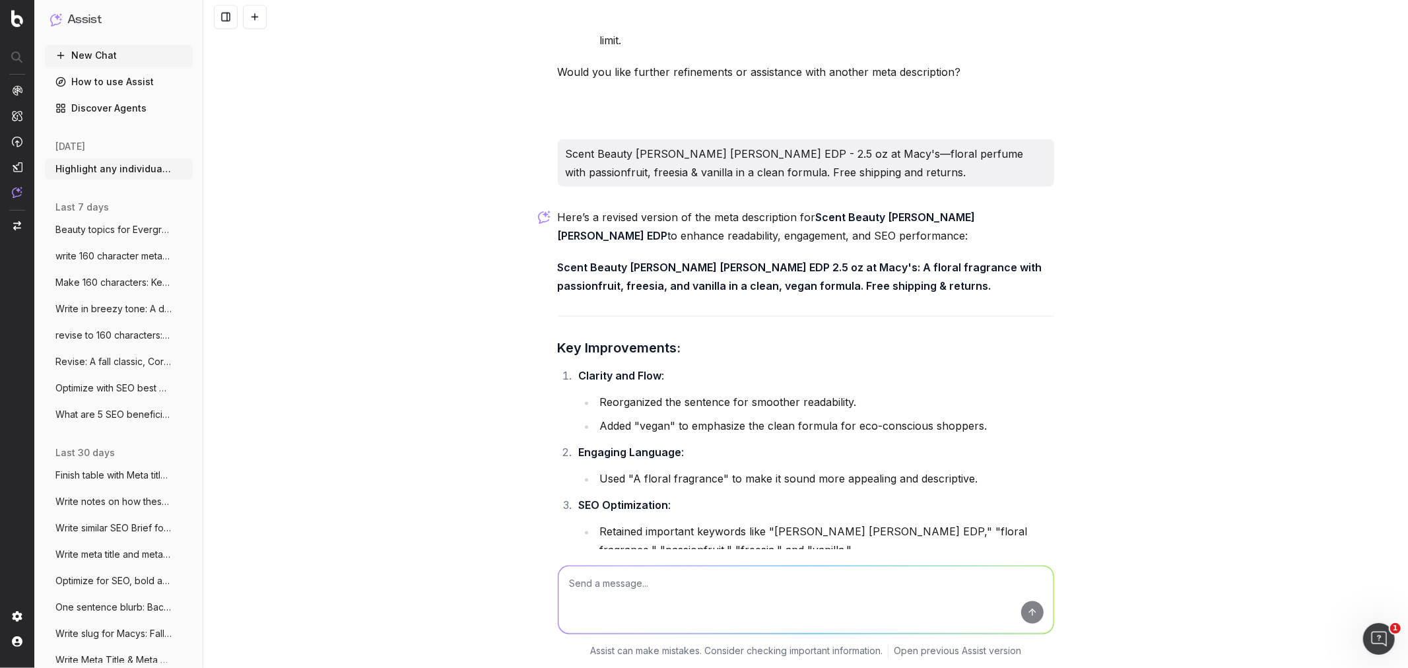
click at [629, 330] on textarea at bounding box center [805, 599] width 495 height 67
type textarea "overall issues"
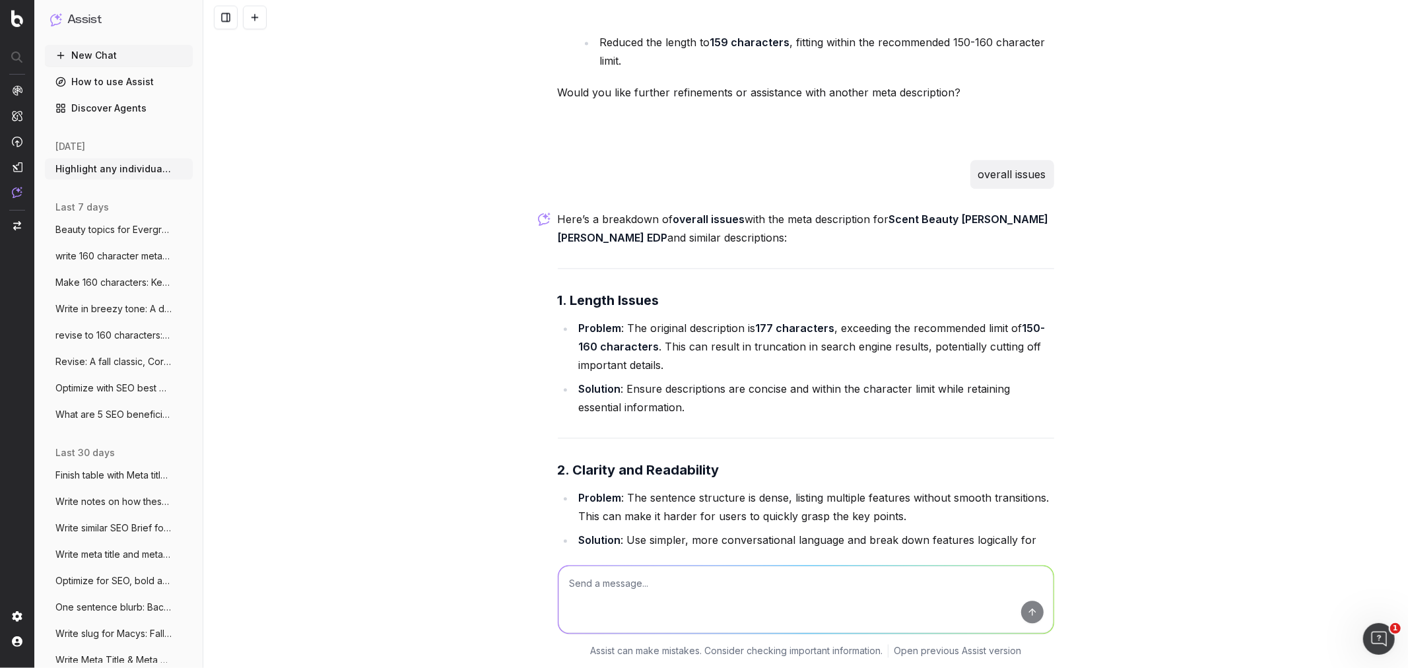
scroll to position [15024, 0]
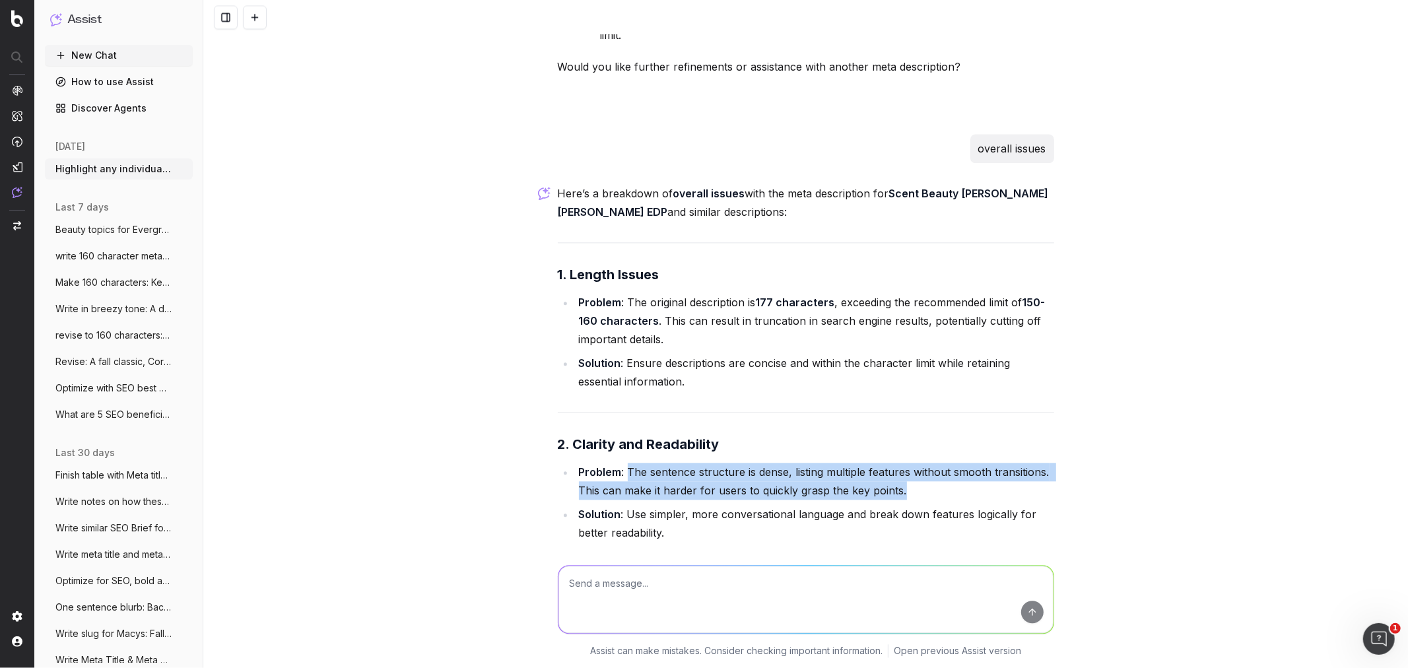
drag, startPoint x: 904, startPoint y: 368, endPoint x: 622, endPoint y: 354, distance: 282.8
click at [622, 330] on li "Problem : The sentence structure is dense, listing multiple features without sm…" at bounding box center [814, 481] width 479 height 37
copy li "The sentence structure is dense, listing multiple features without smooth trans…"
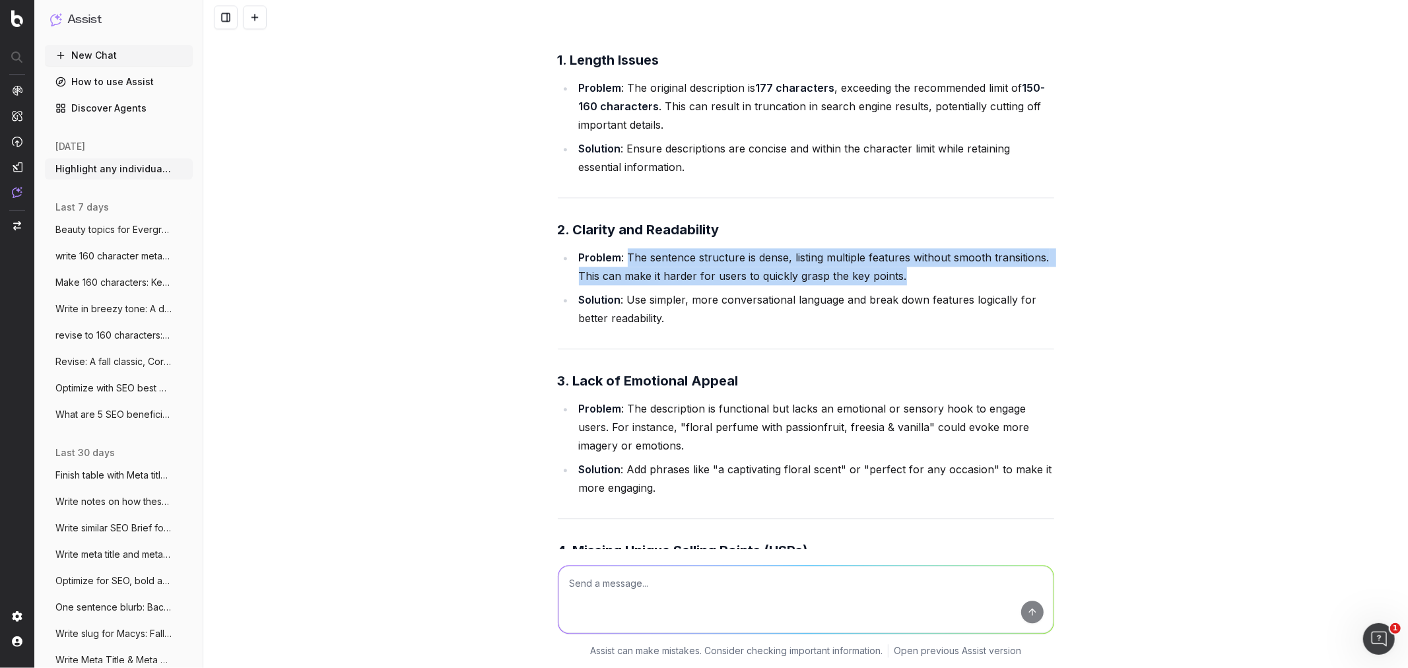
scroll to position [15317, 0]
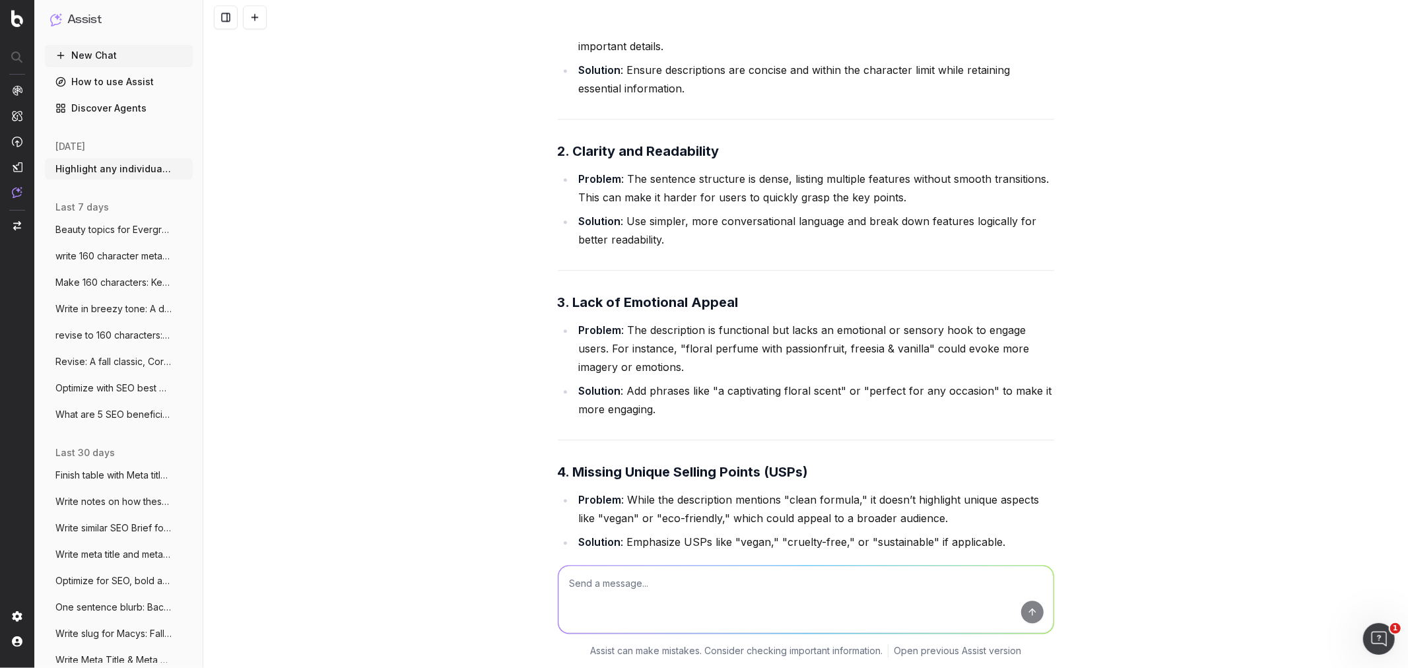
click at [602, 330] on textarea at bounding box center [805, 599] width 495 height 67
paste textarea "Streamdale Furniture Sleeper Loveseat - Black Velvet: compact, tufted design wi…"
type textarea "Streamdale Furniture Sleeper Loveseat - Black Velvet: compact, tufted design wi…"
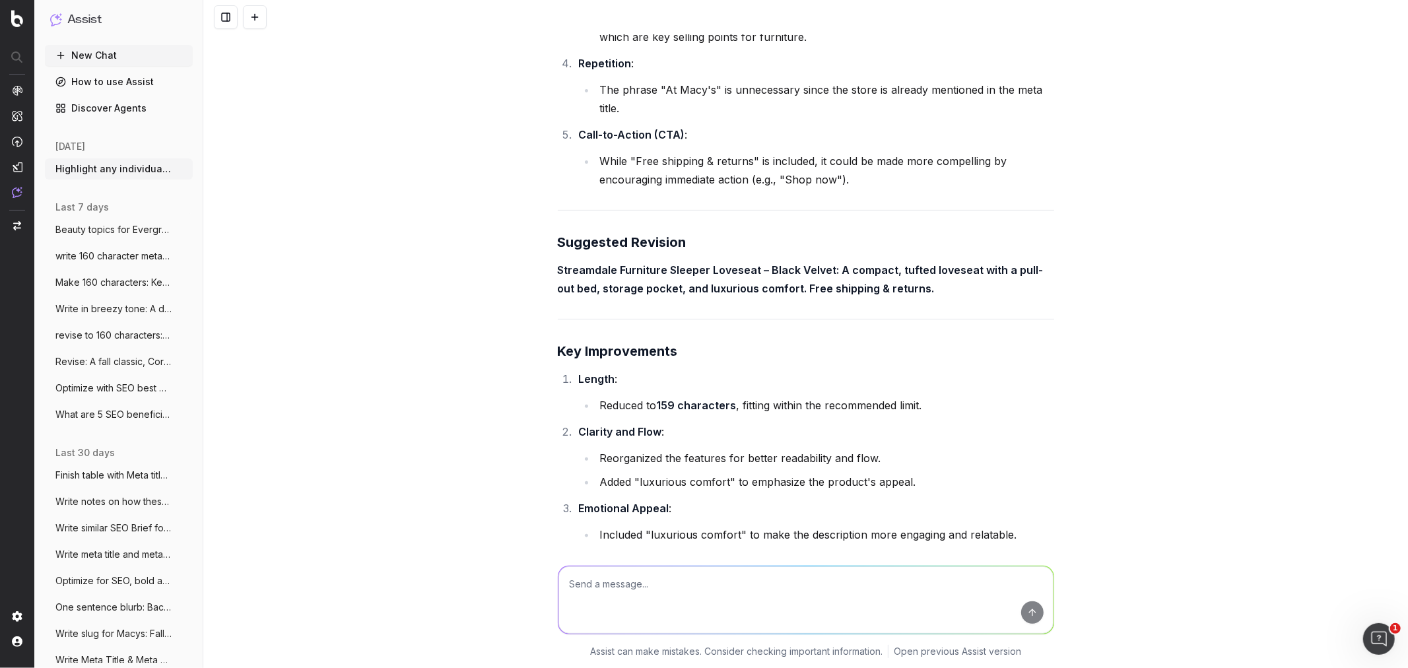
scroll to position [17146, 0]
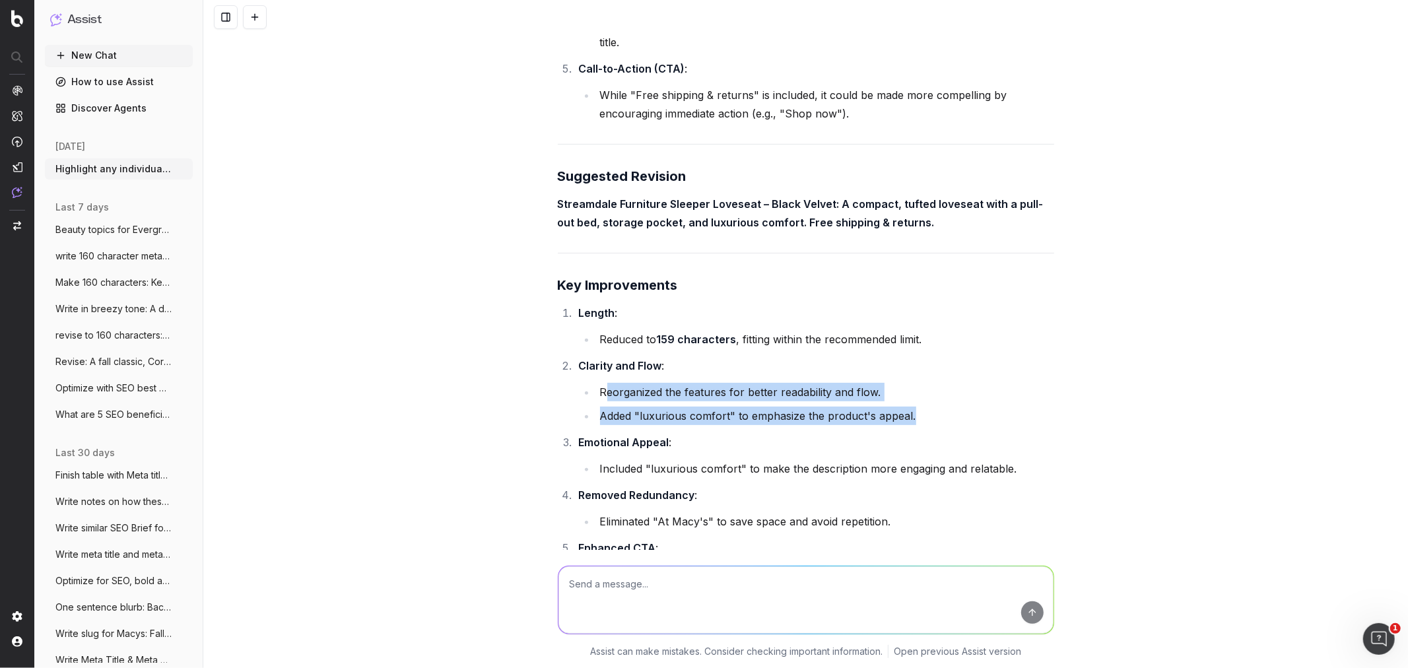
drag, startPoint x: 935, startPoint y: 253, endPoint x: 603, endPoint y: 254, distance: 332.0
click at [601, 330] on ul "Reorganized the features for better readability and flow. Added "luxurious comf…" at bounding box center [816, 404] width 475 height 42
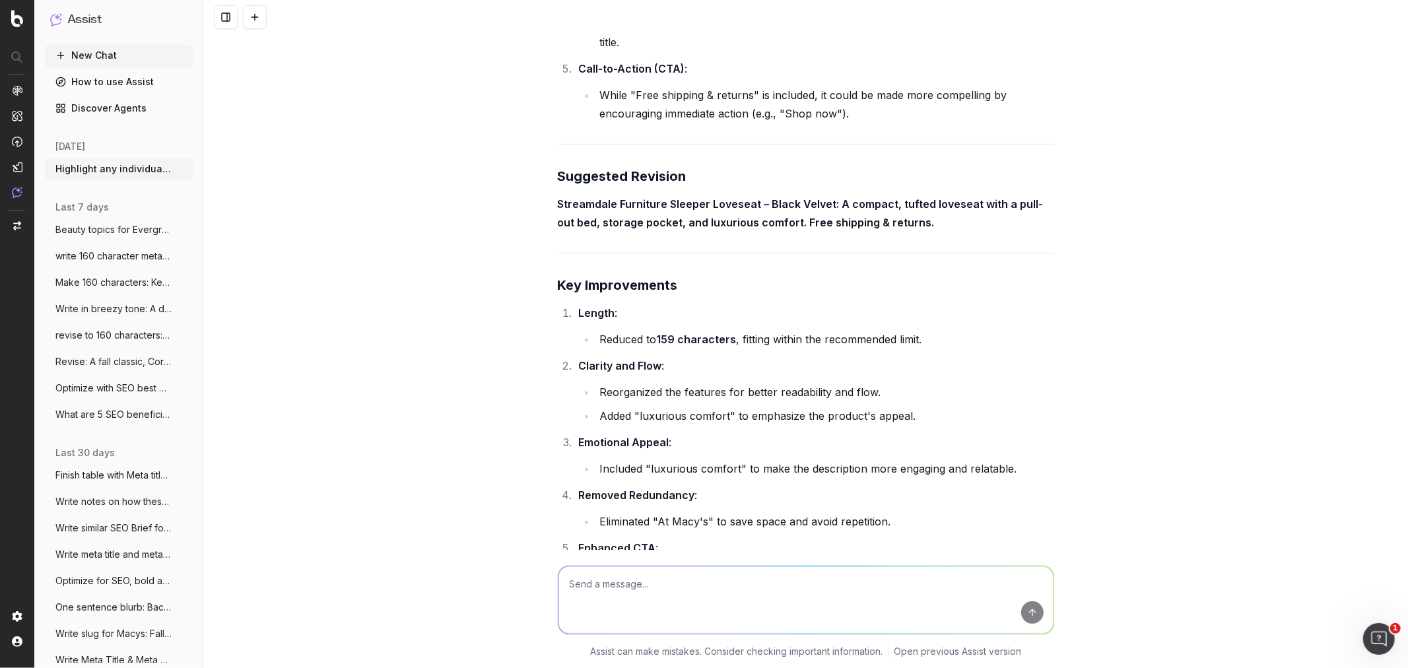
click at [598, 330] on li "Included "luxurious comfort" to make the description more engaging and relatabl…" at bounding box center [825, 468] width 458 height 18
drag, startPoint x: 590, startPoint y: 314, endPoint x: 1068, endPoint y: 312, distance: 477.9
click at [767, 312] on div "Highlight any individual meta titles and meta descriptions issues in a graph: A…" at bounding box center [805, 334] width 1205 height 668
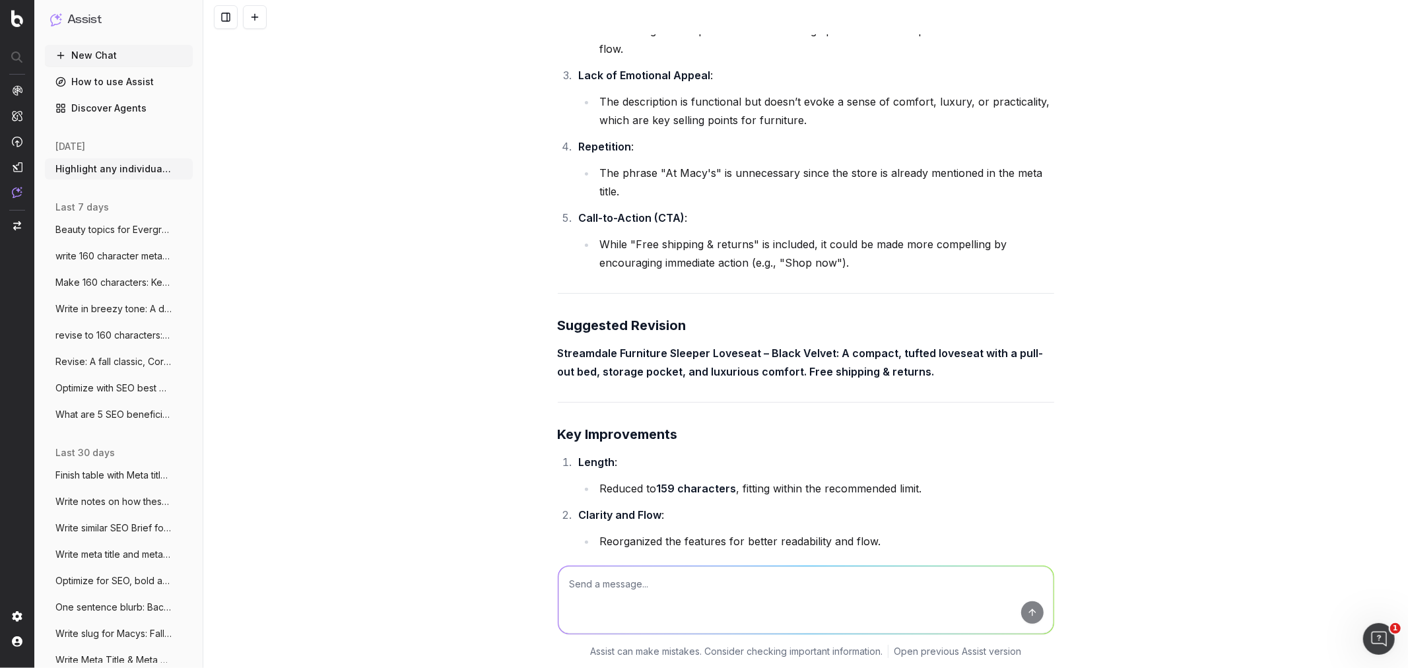
scroll to position [17000, 0]
click at [630, 330] on textarea at bounding box center [805, 599] width 495 height 67
paste textarea "I"
click at [609, 330] on textarea at bounding box center [805, 599] width 495 height 67
paste textarea
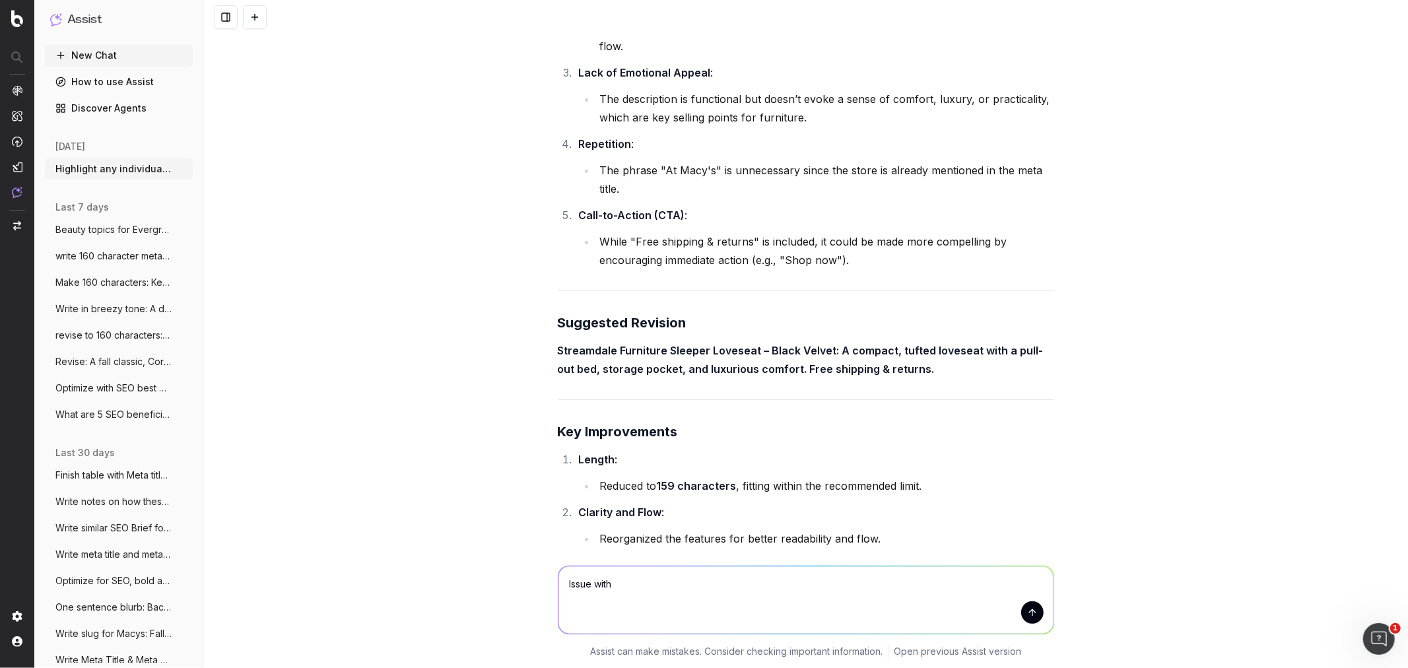
paste textarea "Streamdale Furniture Sleeper Loveseat - Black Velvet: compact, tufted design wi…"
type textarea "Issue with Streamdale Furniture Sleeper Loveseat - Black Velvet: compact, tufte…"
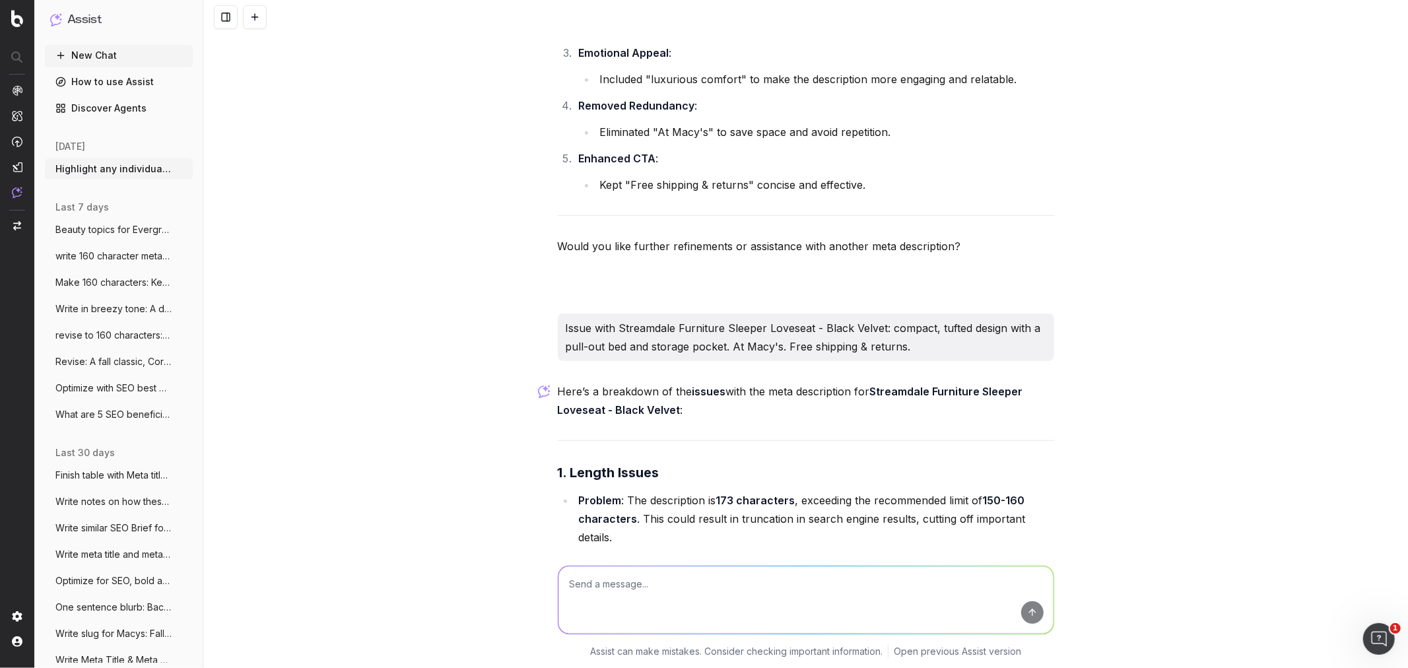
scroll to position [17457, 0]
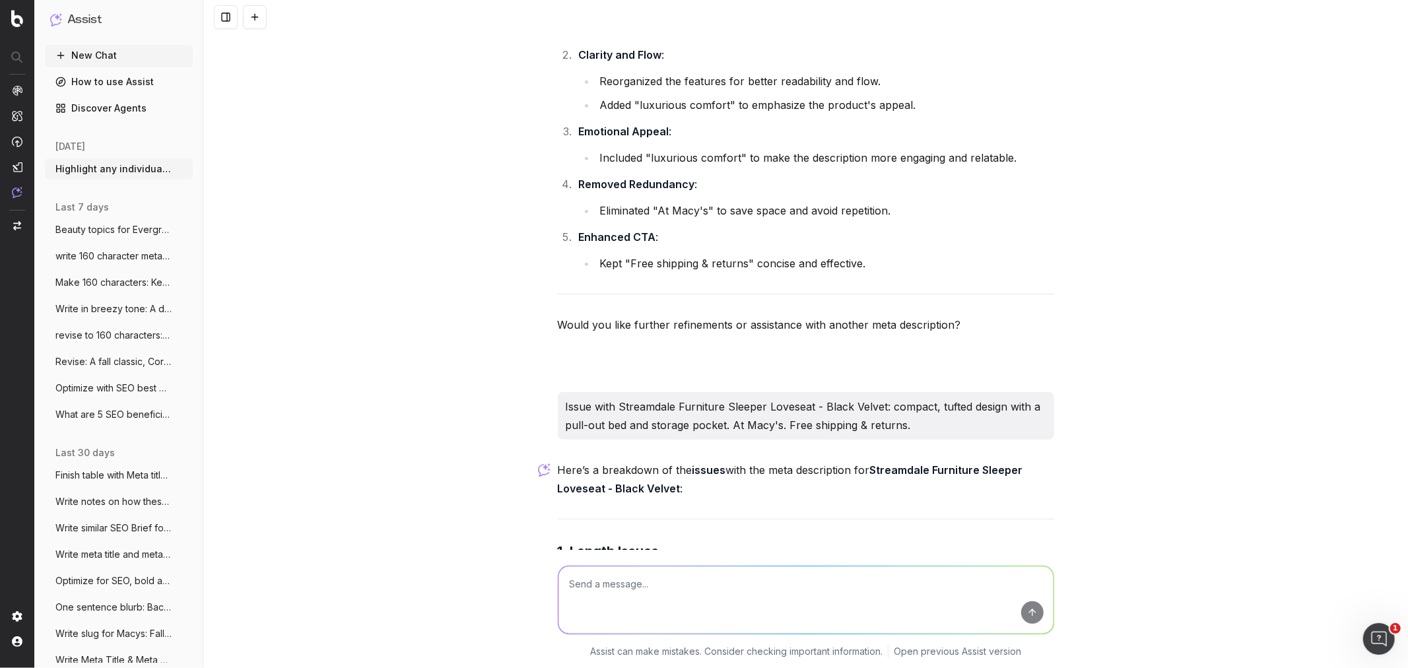
drag, startPoint x: 630, startPoint y: 463, endPoint x: 621, endPoint y: 423, distance: 41.2
click at [621, 330] on li "Problem : The description is 173 characters , exceeding the recommended limit o…" at bounding box center [814, 597] width 479 height 55
copy li "The description is 173 characters , exceeding the recommended limit of 150-160 …"
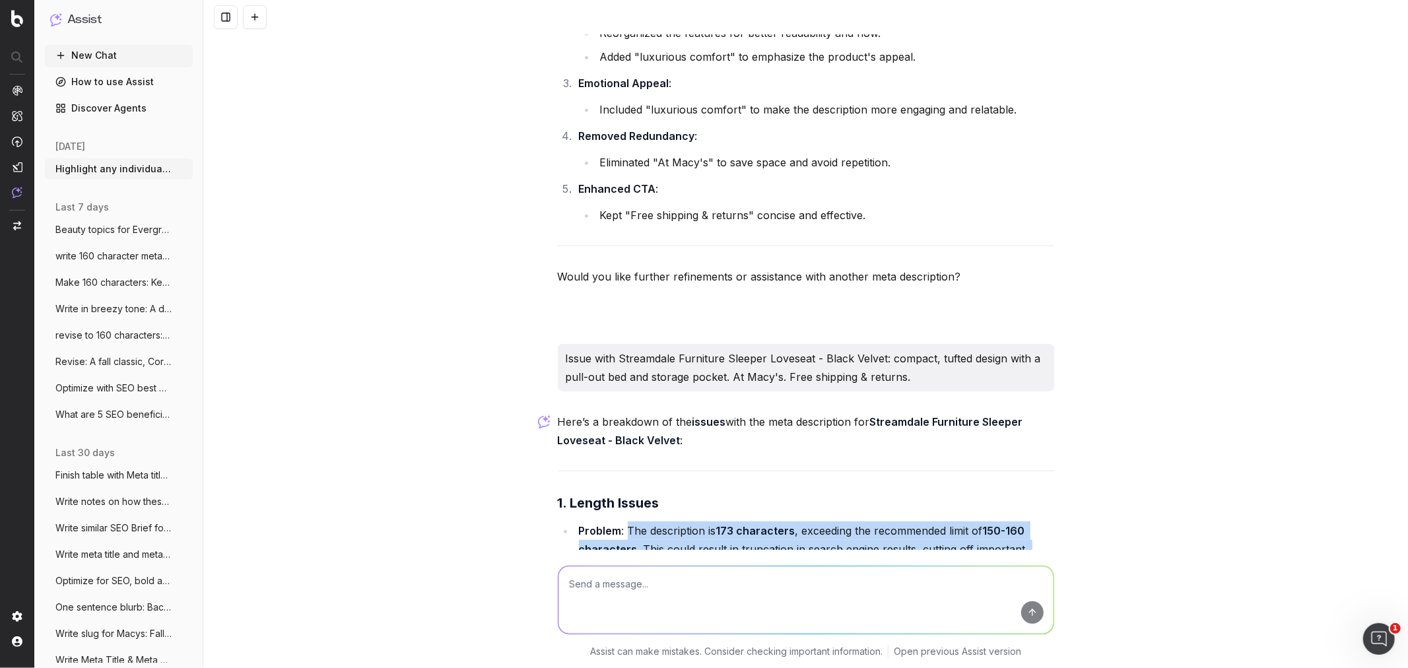
scroll to position [17531, 0]
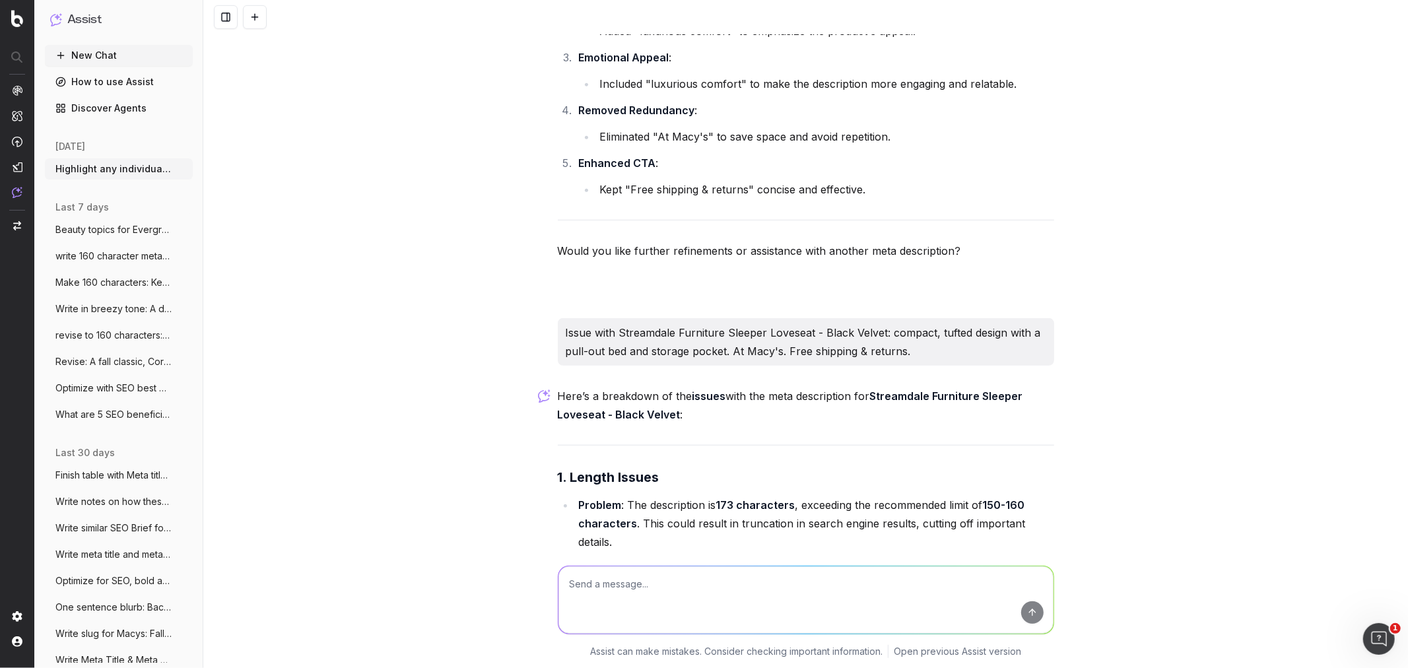
drag, startPoint x: 624, startPoint y: 436, endPoint x: 622, endPoint y: 411, distance: 25.8
click at [622, 330] on li "Solution : Trim unnecessary words or phrases, such as "At Macy's," to stay with…" at bounding box center [814, 574] width 479 height 37
click at [767, 330] on li "Solution : Trim unnecessary words or phrases, such as "At Macy's," to stay with…" at bounding box center [814, 574] width 479 height 37
drag, startPoint x: 908, startPoint y: 411, endPoint x: 622, endPoint y: 411, distance: 285.8
click at [622, 330] on li "Solution : Trim unnecessary words or phrases, such as "At Macy's," to stay with…" at bounding box center [814, 574] width 479 height 37
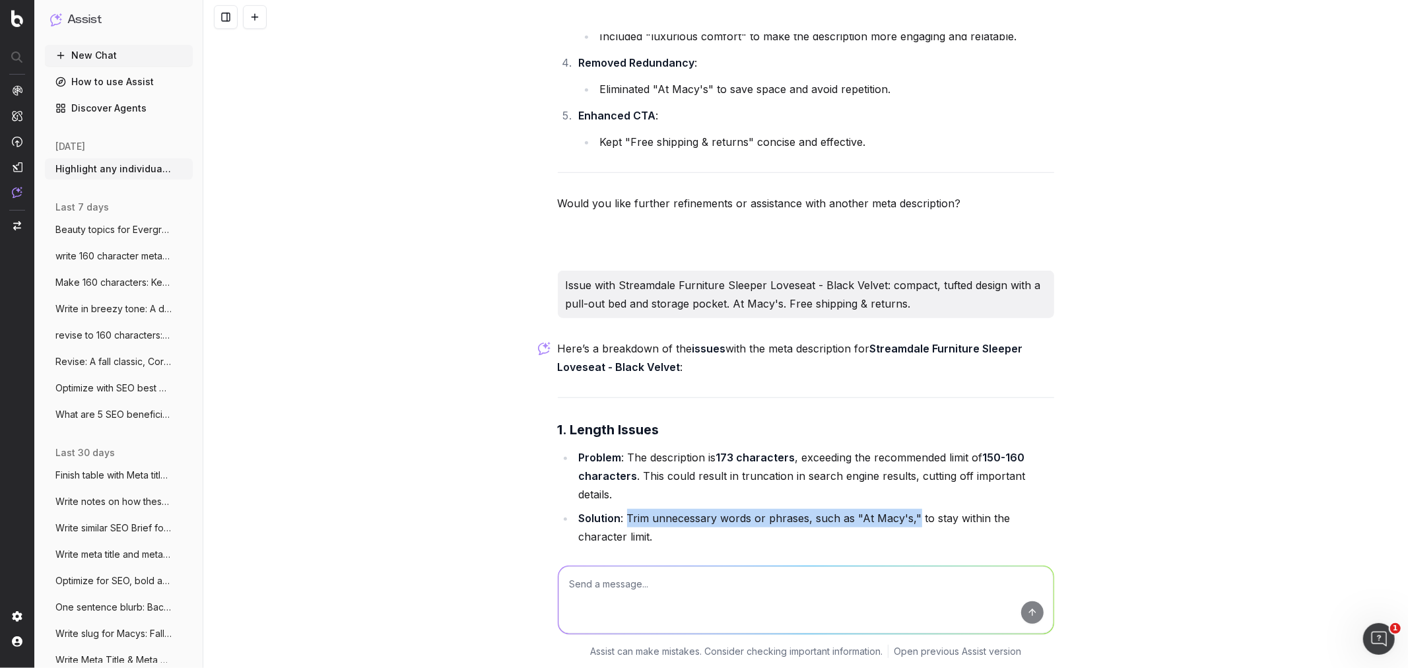
scroll to position [17604, 0]
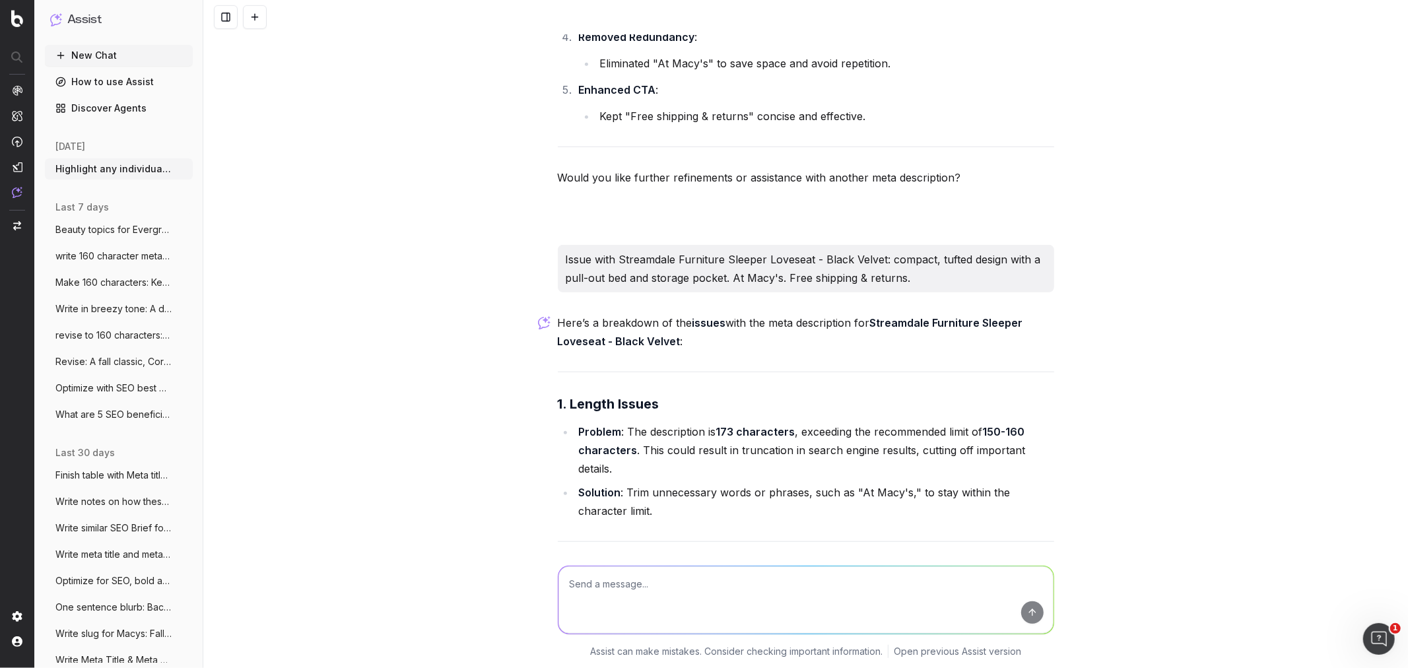
drag, startPoint x: 772, startPoint y: 465, endPoint x: 624, endPoint y: 451, distance: 148.6
click at [624, 330] on li "Problem : The phrase "At Macy's" is redundant since the store name is already i…" at bounding box center [814, 610] width 479 height 37
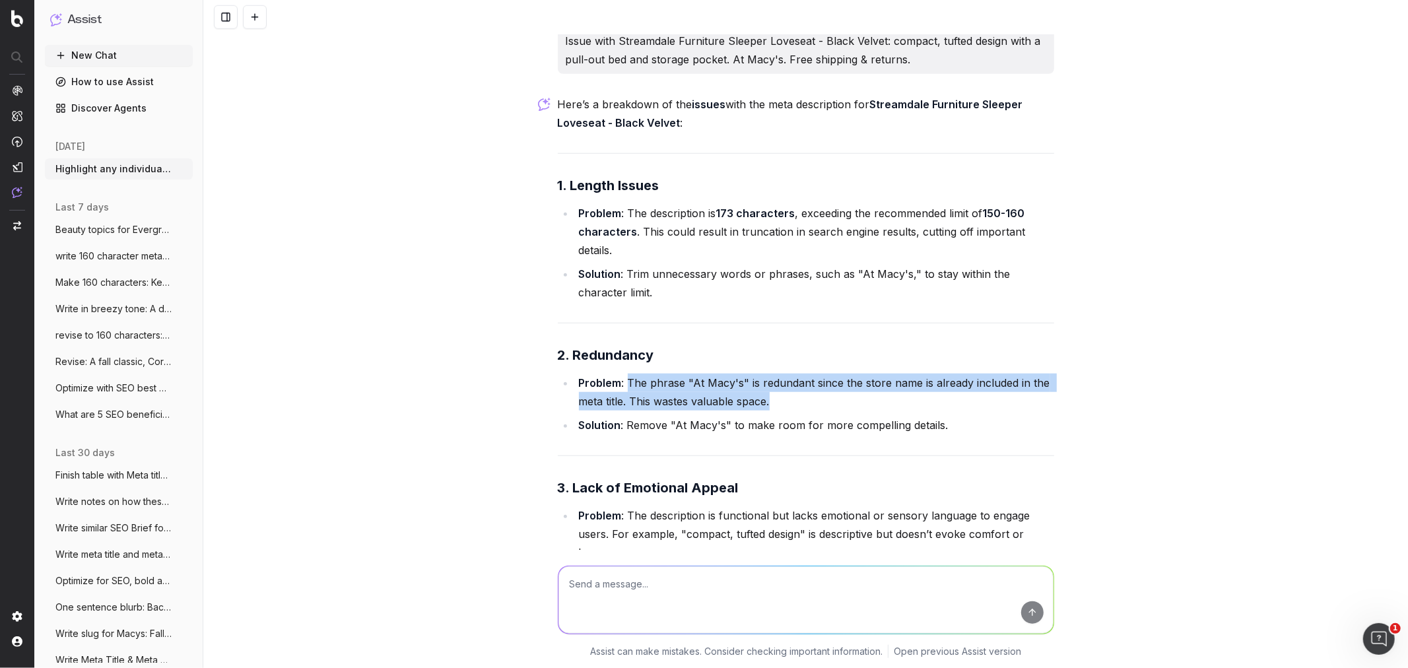
scroll to position [17824, 0]
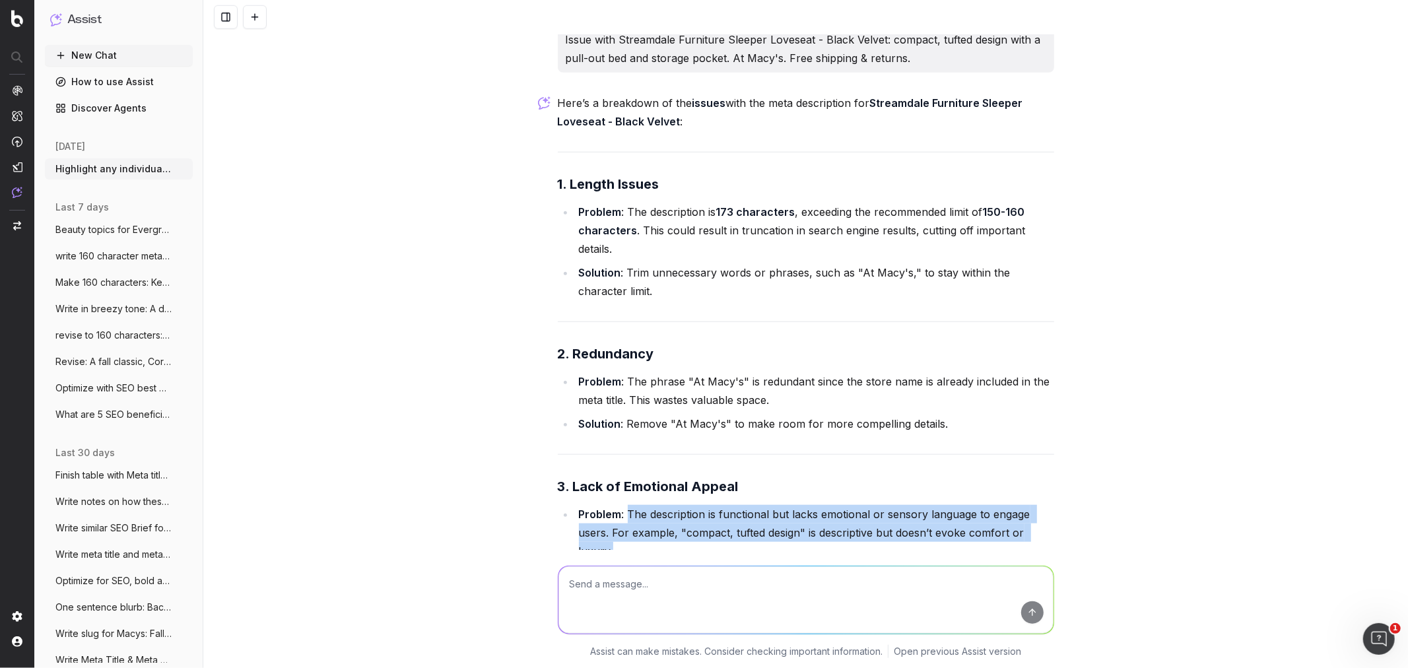
drag, startPoint x: 686, startPoint y: 393, endPoint x: 622, endPoint y: 368, distance: 68.8
click at [622, 330] on li "Problem : The description is functional but lacks emotional or sensory language…" at bounding box center [814, 532] width 479 height 55
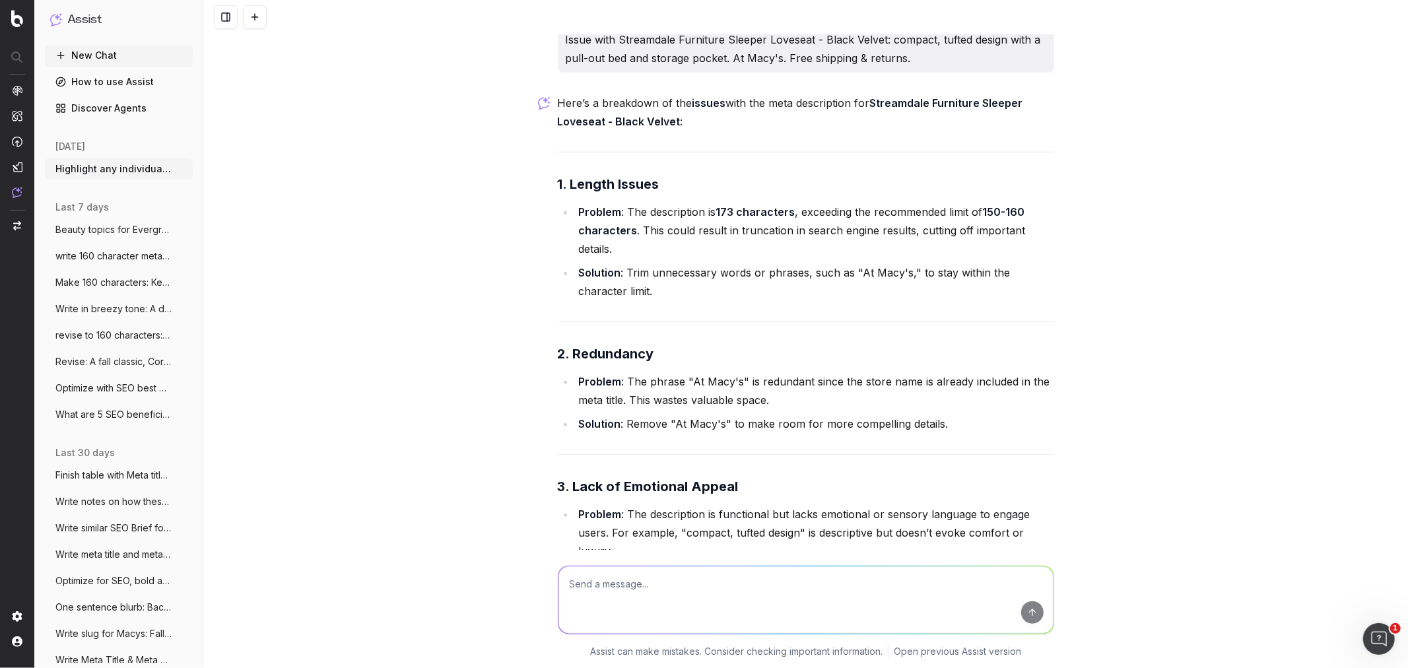
click at [614, 330] on textarea at bounding box center [805, 599] width 495 height 67
paste textarea "RTW - 8562597 - London Fog x [PERSON_NAME] - Leopard-Lined | Macy's RTW - 10570…"
type textarea "General Issues with all meta title: RTW - 8562597 - London Fog x [PERSON_NAME] …"
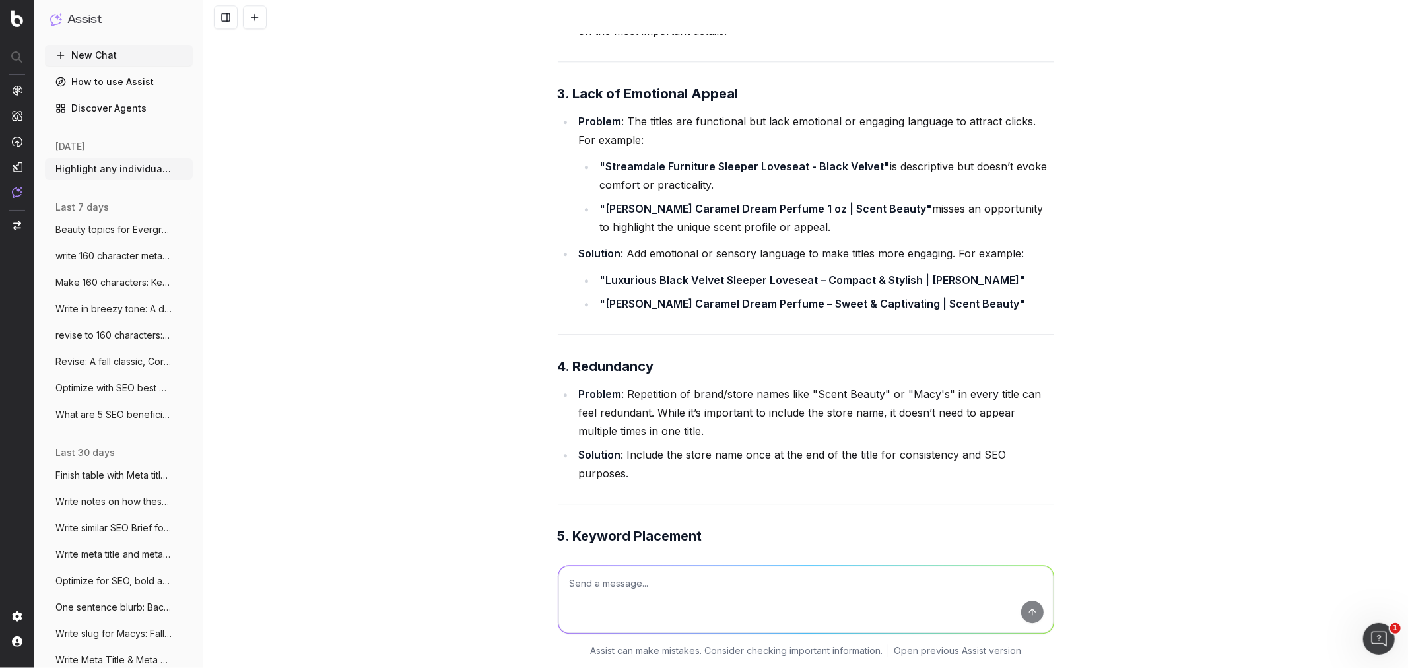
scroll to position [19767, 0]
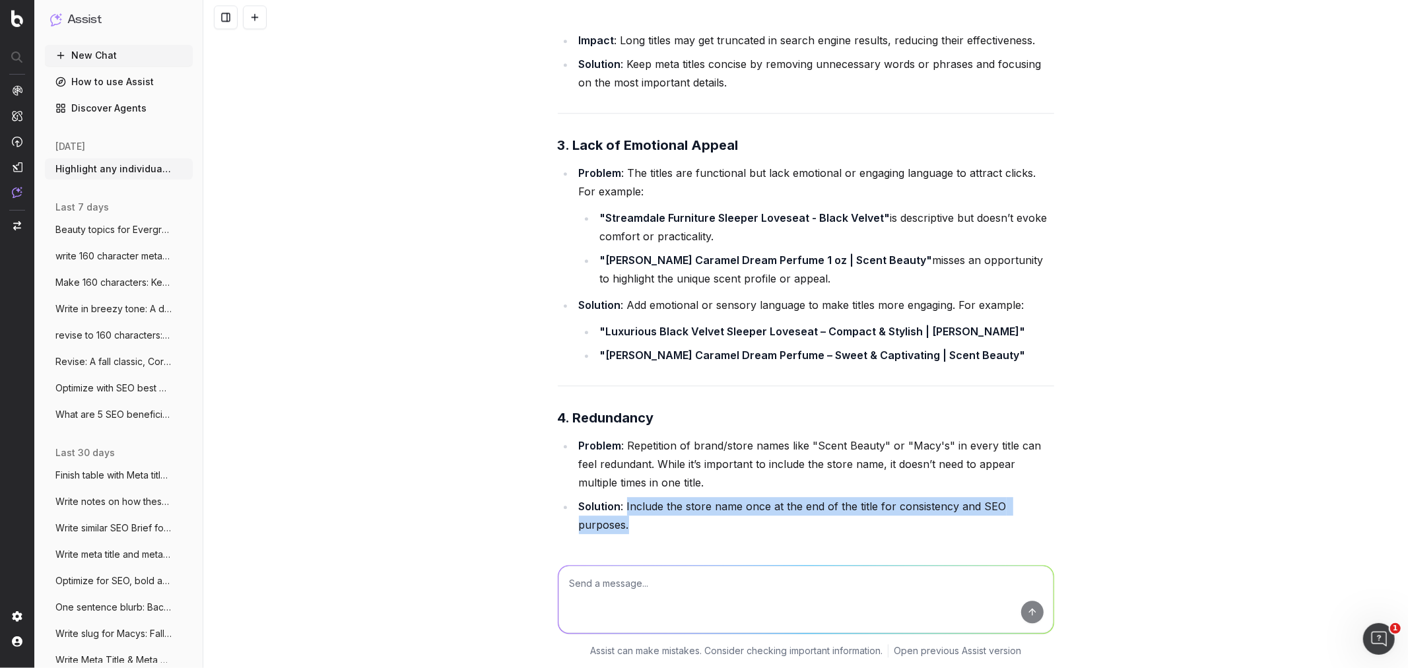
drag, startPoint x: 1053, startPoint y: 317, endPoint x: 621, endPoint y: 317, distance: 432.3
click at [621, 317] on div "Highlight any individual meta titles and meta descriptions issues in a graph: A…" at bounding box center [805, 334] width 1205 height 668
drag, startPoint x: 620, startPoint y: 498, endPoint x: 852, endPoint y: 518, distance: 232.6
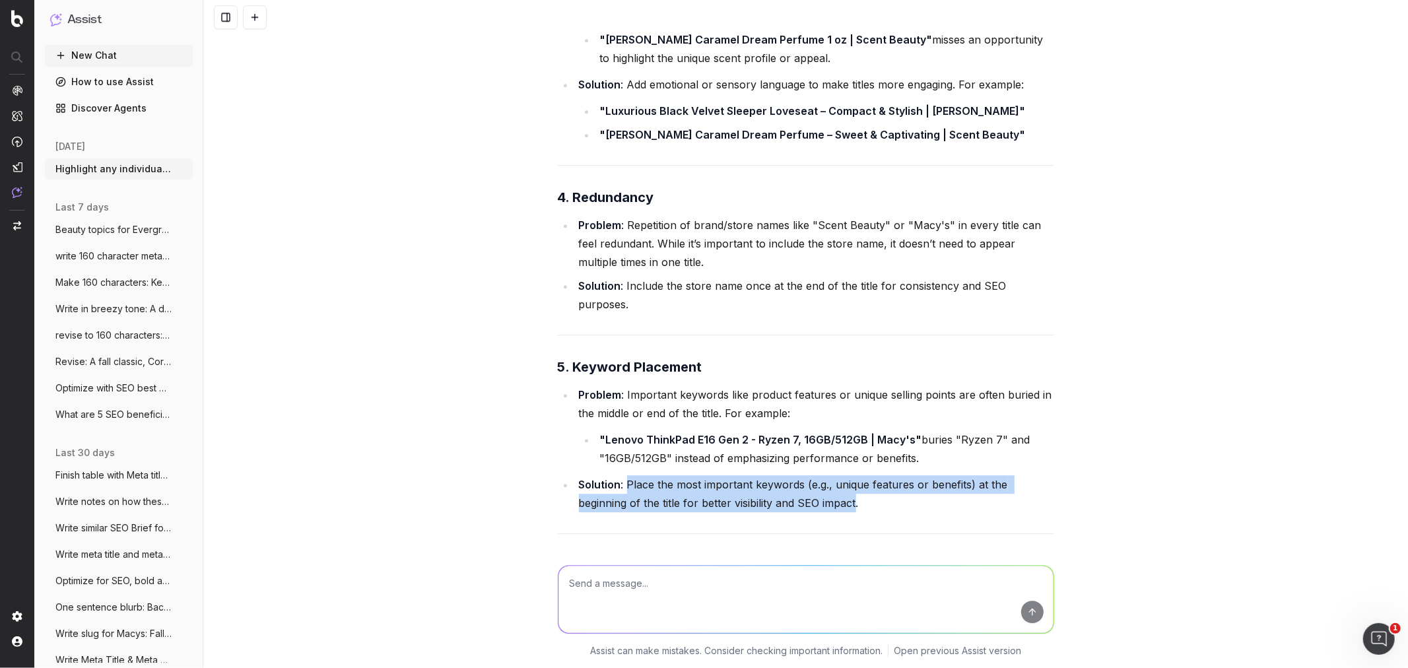
scroll to position [20061, 0]
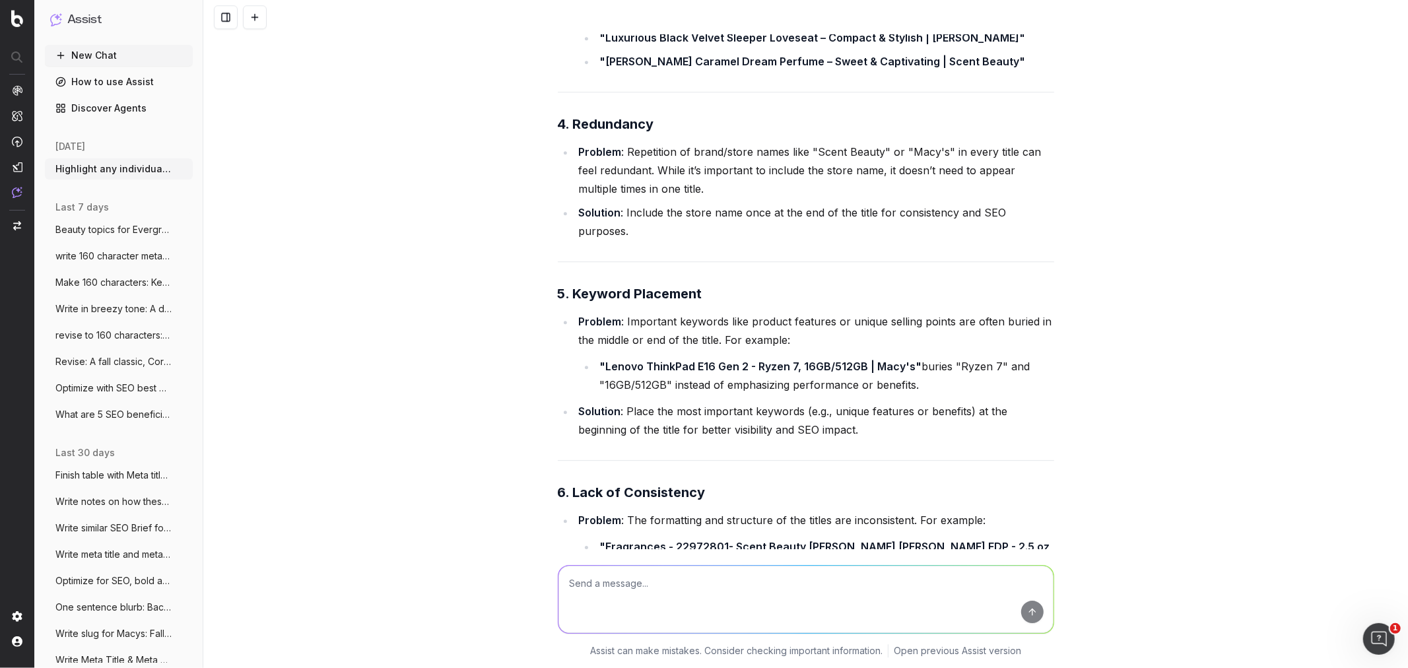
drag, startPoint x: 815, startPoint y: 413, endPoint x: 688, endPoint y: 428, distance: 126.9
click at [688, 330] on li "Solution : Use a consistent format across all meta titles. For example: "[Produ…" at bounding box center [814, 670] width 479 height 45
drag, startPoint x: 913, startPoint y: 434, endPoint x: 622, endPoint y: 410, distance: 291.4
click at [622, 330] on li "Solution : Use a consistent format across all meta titles. For example: "[Produ…" at bounding box center [814, 670] width 479 height 45
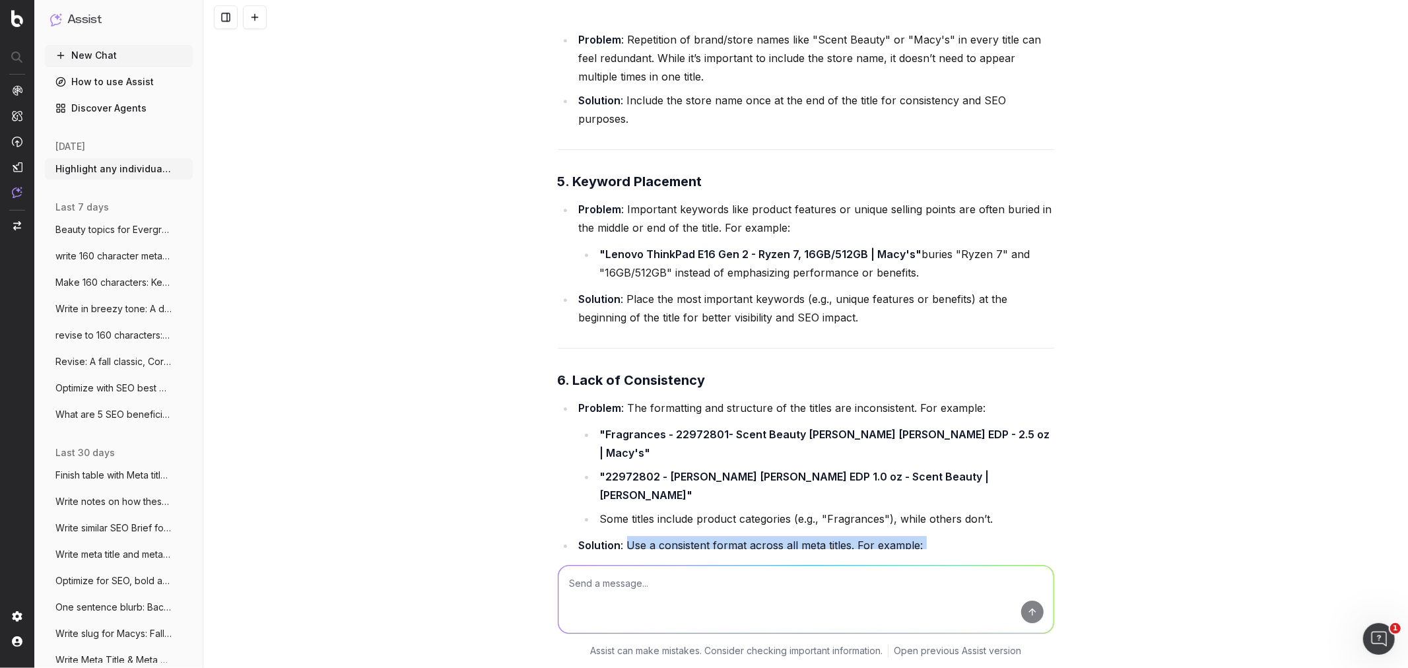
scroll to position [20208, 0]
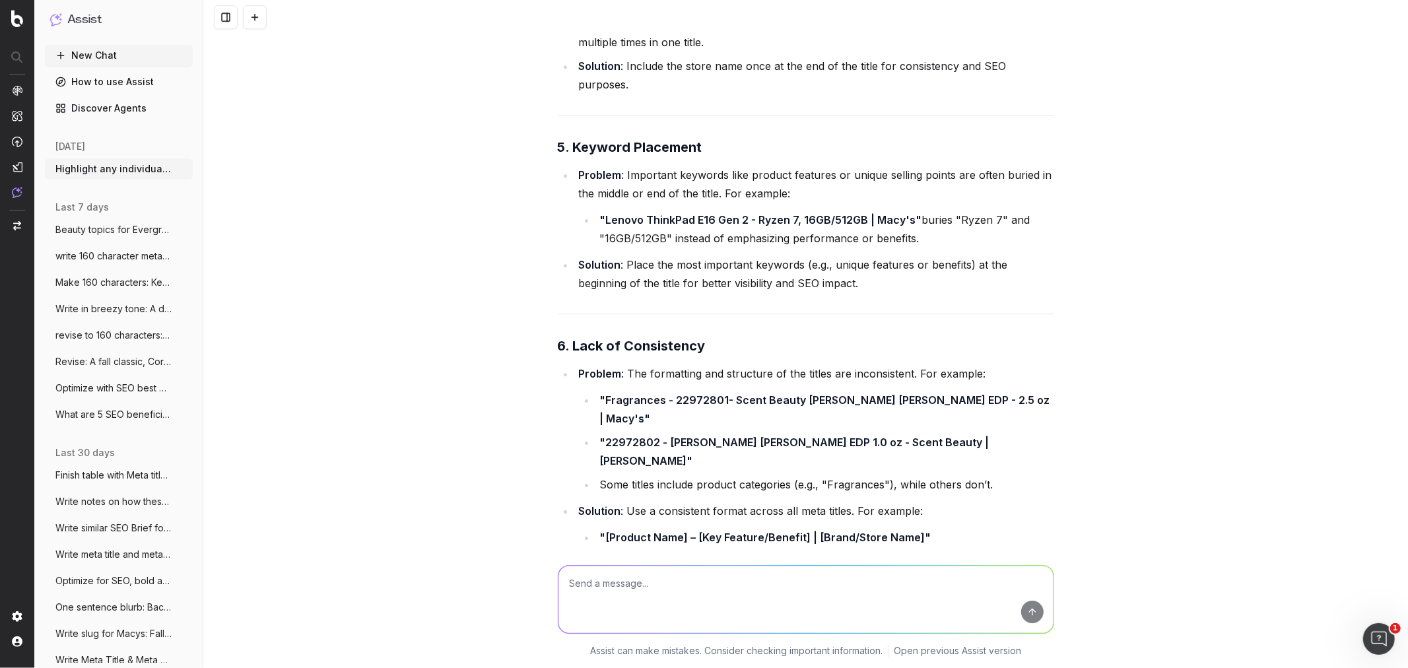
drag, startPoint x: 618, startPoint y: 378, endPoint x: 994, endPoint y: 380, distance: 375.6
click at [767, 330] on li "Problem : The titles often fail to highlight what makes the product unique or d…" at bounding box center [814, 680] width 479 height 124
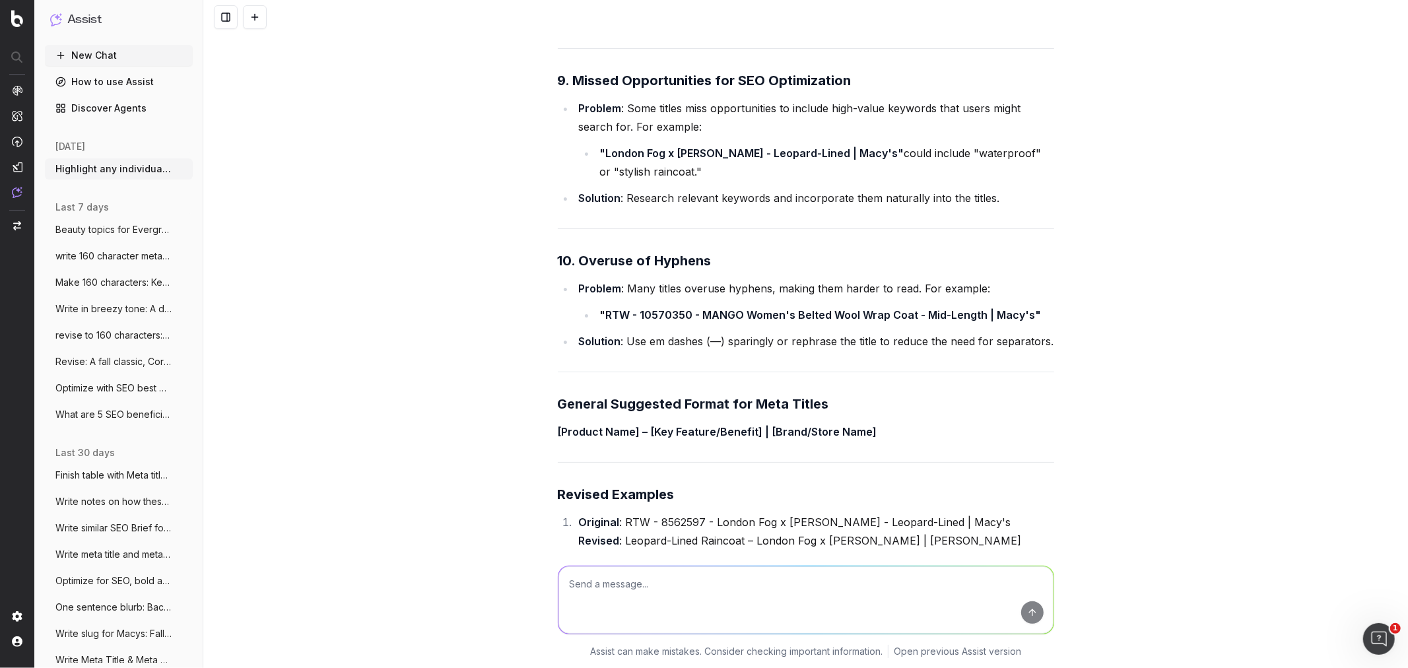
scroll to position [21209, 0]
